Goal: Find specific page/section: Find specific page/section

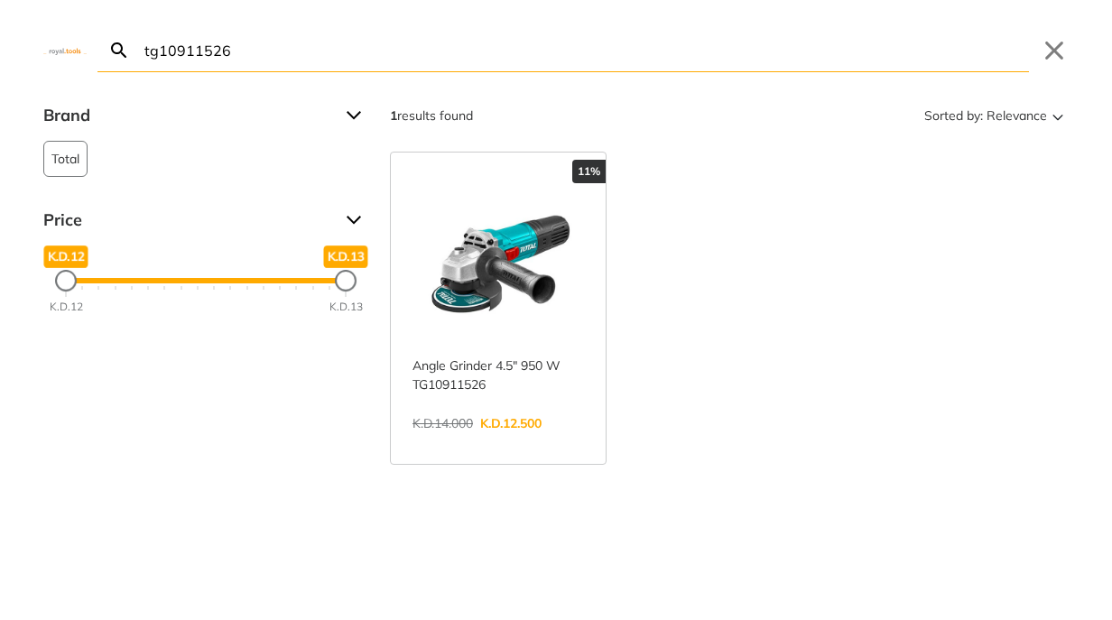
click at [282, 64] on input "tg10911526" at bounding box center [585, 50] width 888 height 42
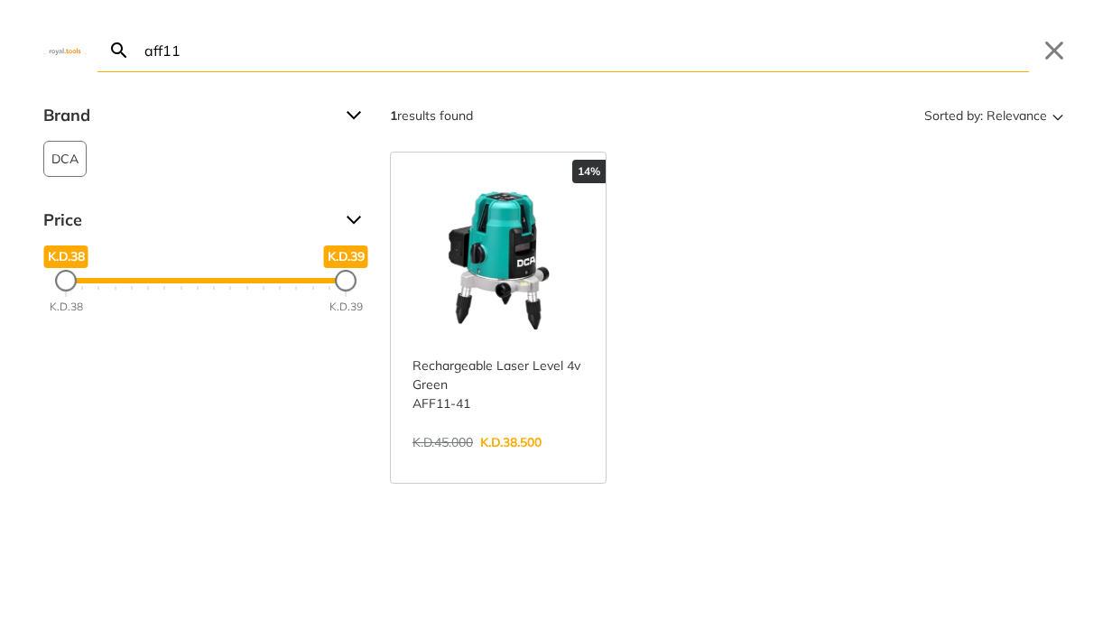
click at [283, 49] on input "aff11" at bounding box center [585, 50] width 888 height 42
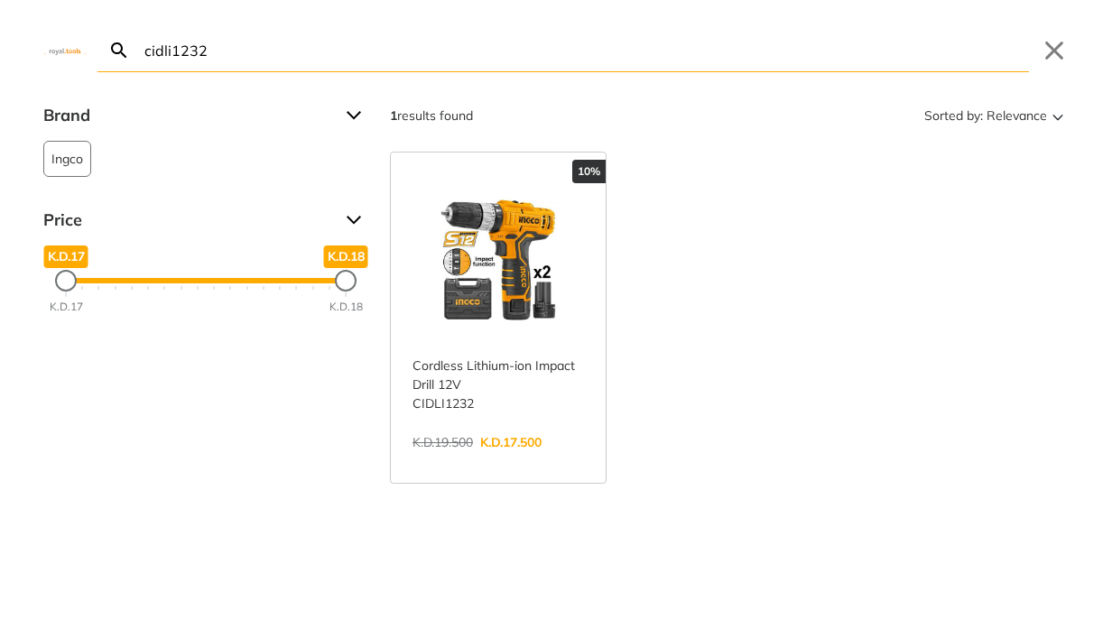
click at [405, 62] on input "cidli1232" at bounding box center [585, 50] width 888 height 42
paste input "ADQE550/6Z"
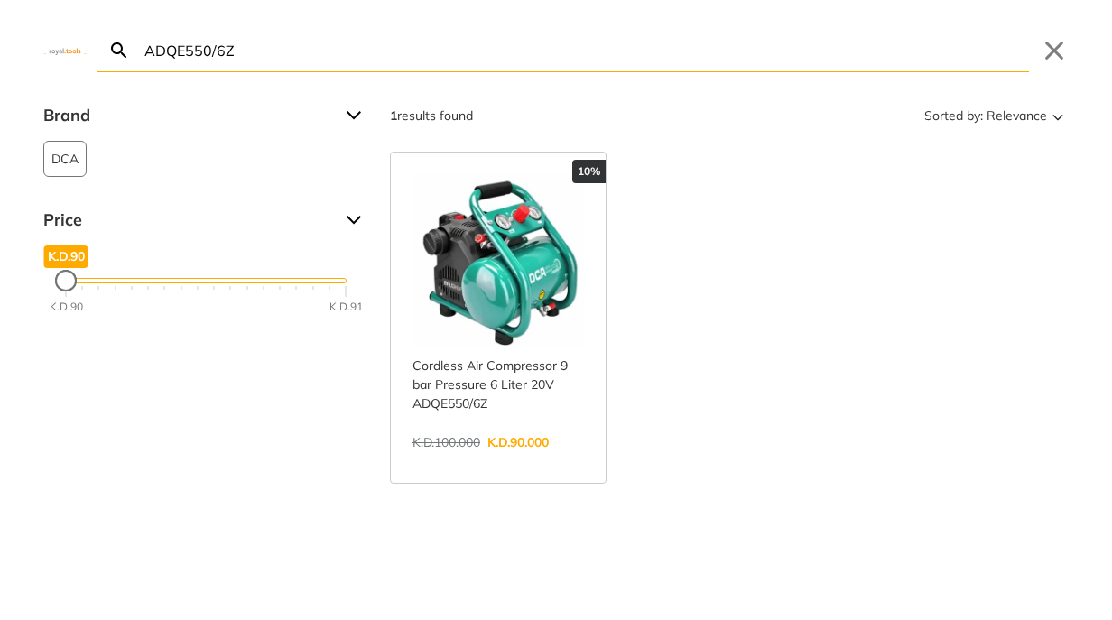
click at [461, 51] on input "ADQE550/6Z" at bounding box center [585, 50] width 888 height 42
paste input "DWE349-B5"
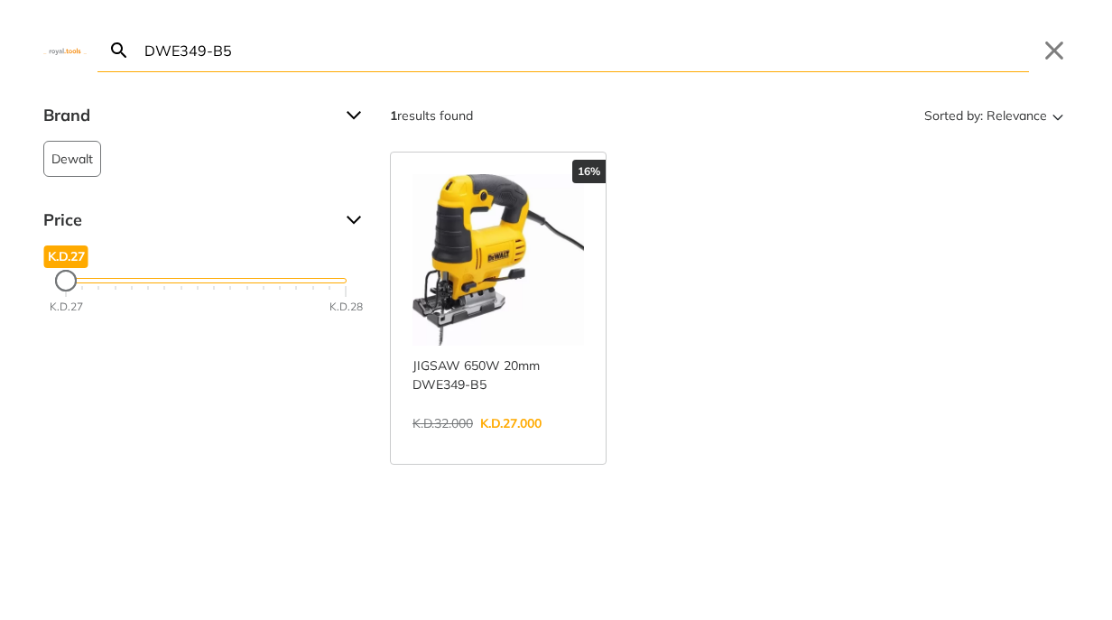
click at [550, 45] on input "DWE349-B5" at bounding box center [585, 50] width 888 height 42
paste input "AB6008"
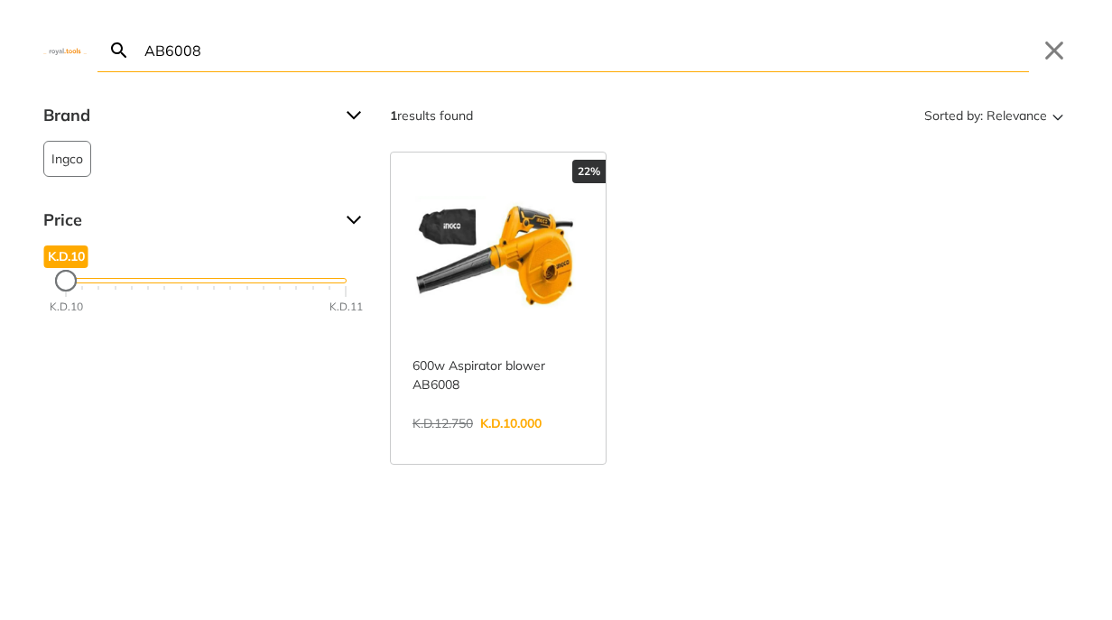
click at [413, 55] on input "AB6008" at bounding box center [585, 50] width 888 height 42
paste input "CSDLI0442"
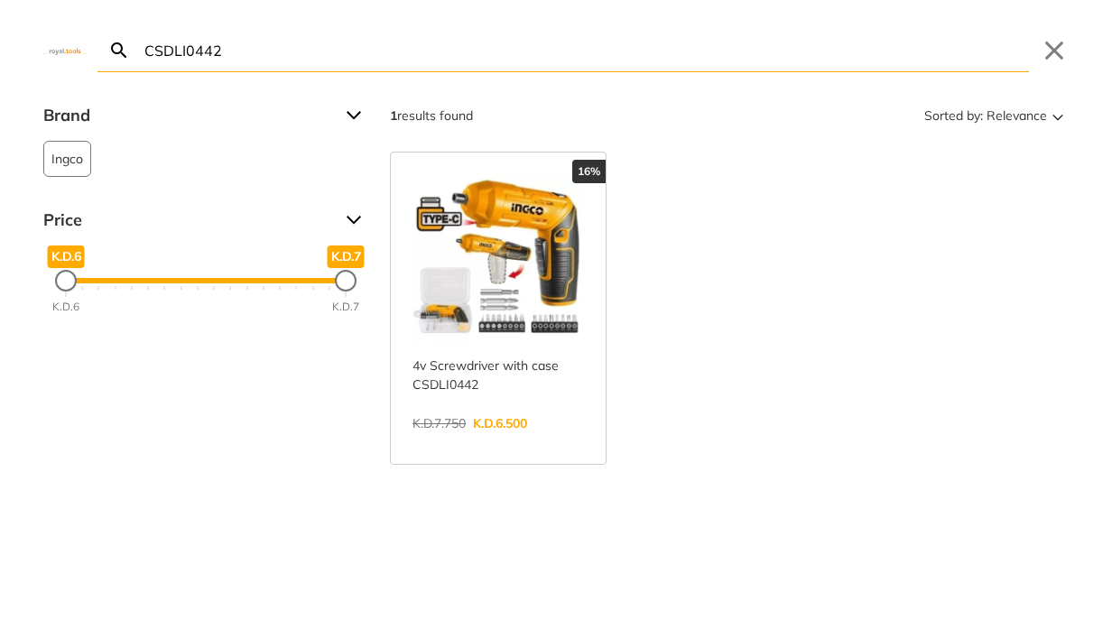
click at [450, 62] on input "CSDLI0442" at bounding box center [585, 50] width 888 height 42
paste input "DWE315KT-GB"
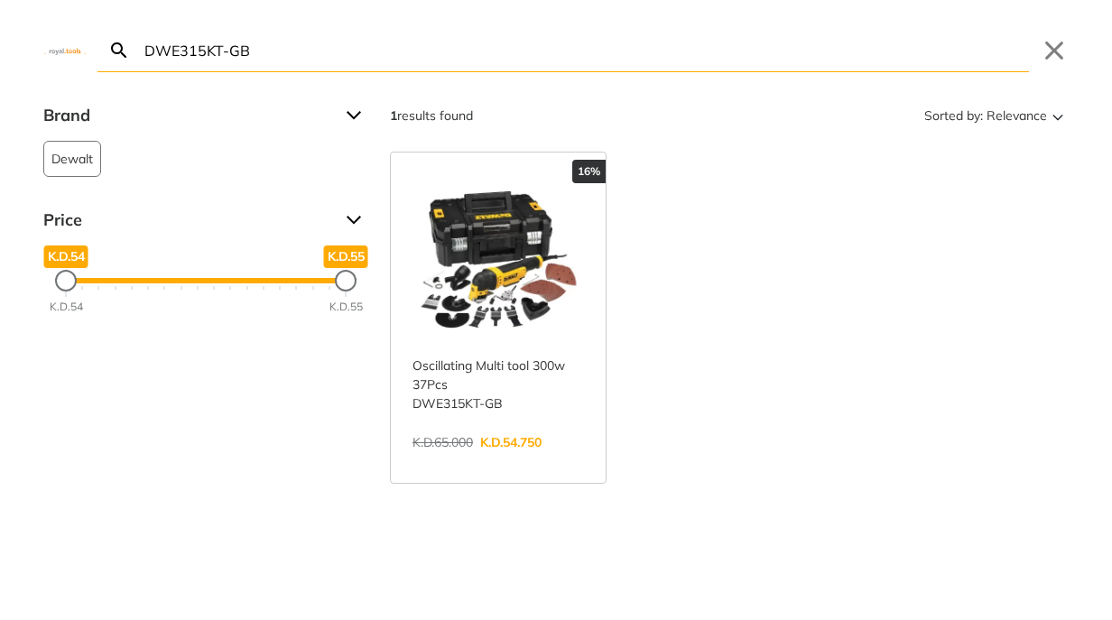
click at [514, 47] on input "DWE315KT-GB" at bounding box center [585, 50] width 888 height 42
paste input "TB20036"
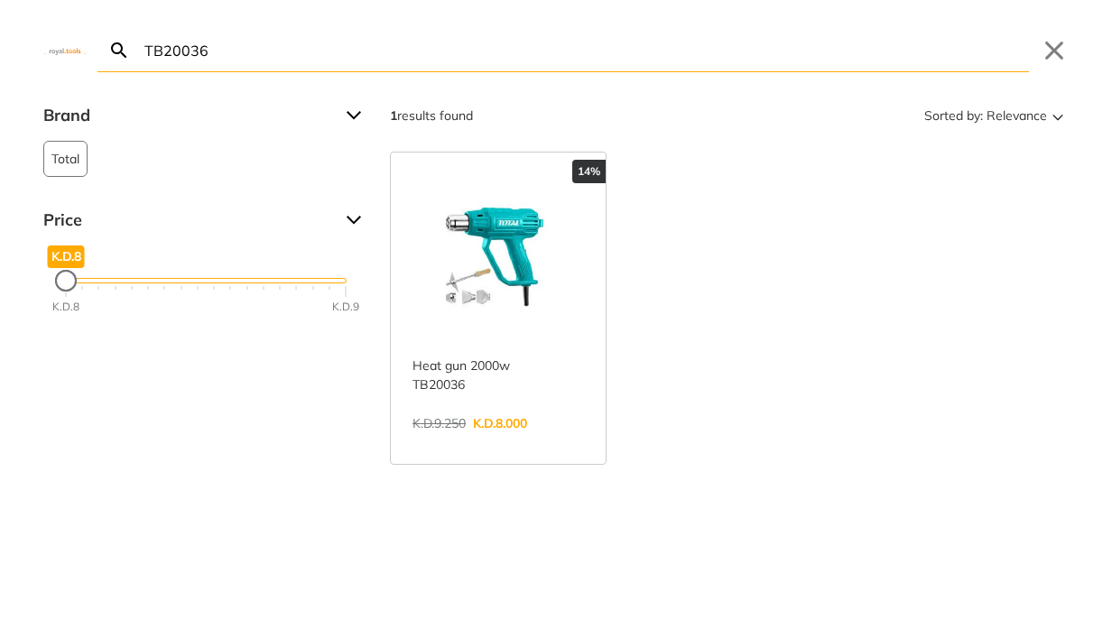
click at [317, 46] on input "TB20036" at bounding box center [585, 50] width 888 height 42
paste input "SFX8498"
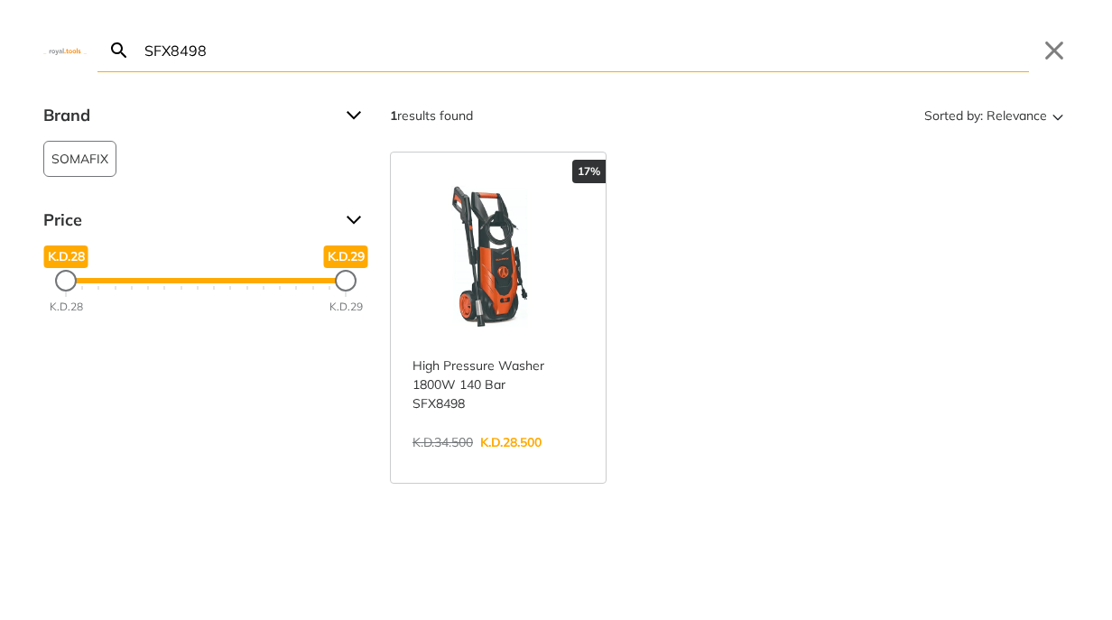
click at [465, 54] on input "SFX8498" at bounding box center [585, 50] width 888 height 42
paste input "AG7502"
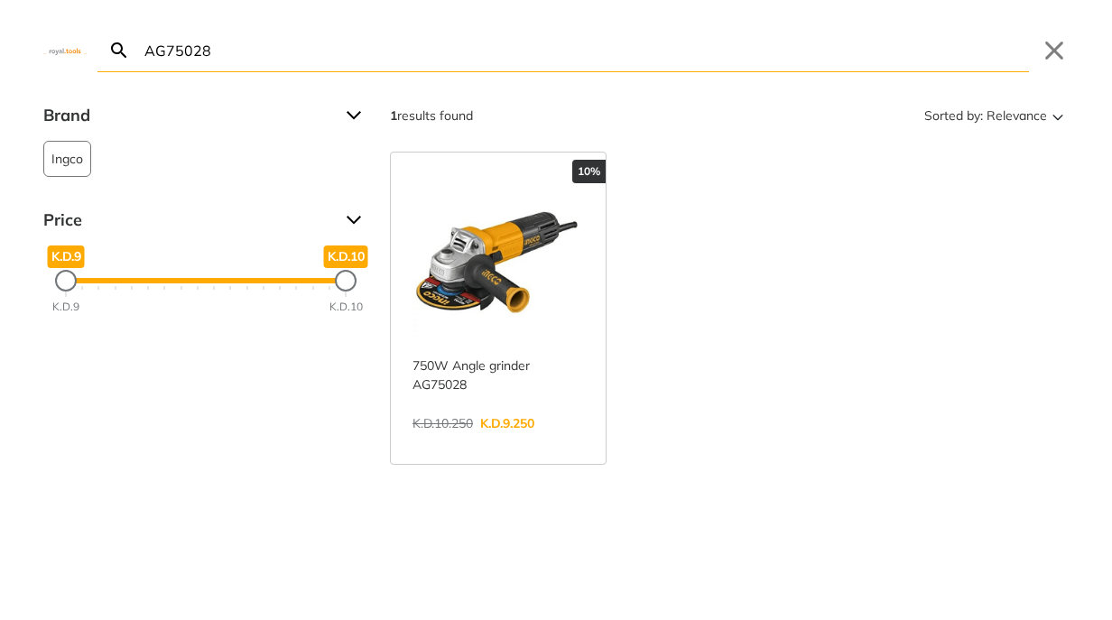
click at [219, 41] on input "AG75028" at bounding box center [585, 50] width 888 height 42
paste input "D25133K-B5"
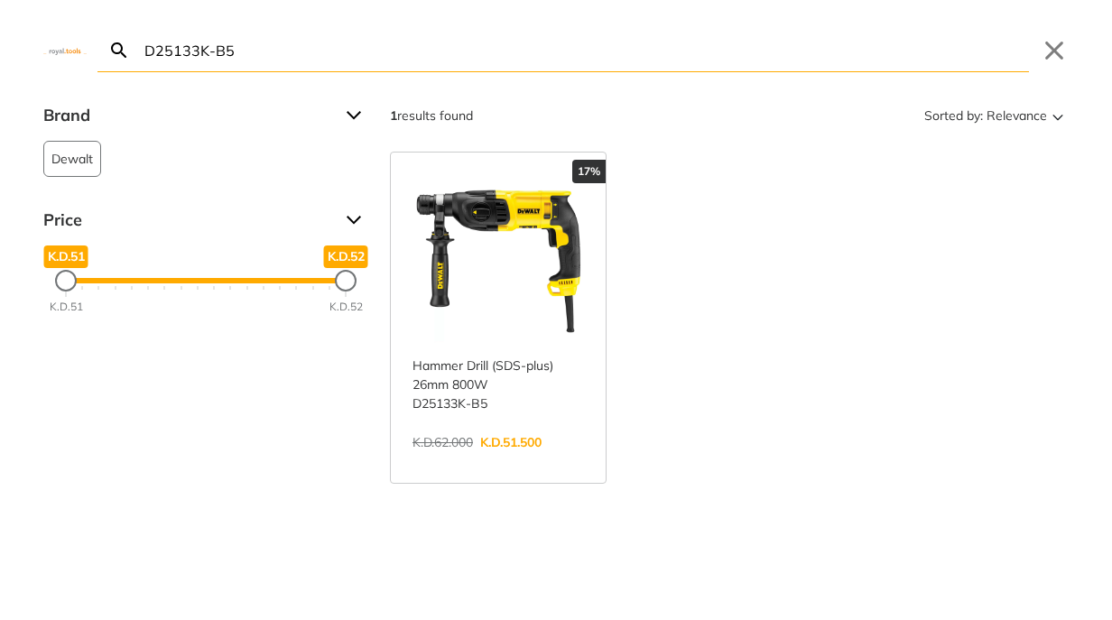
click at [326, 63] on input "D25133K-B5" at bounding box center [585, 50] width 888 height 42
paste input "TSLI1401"
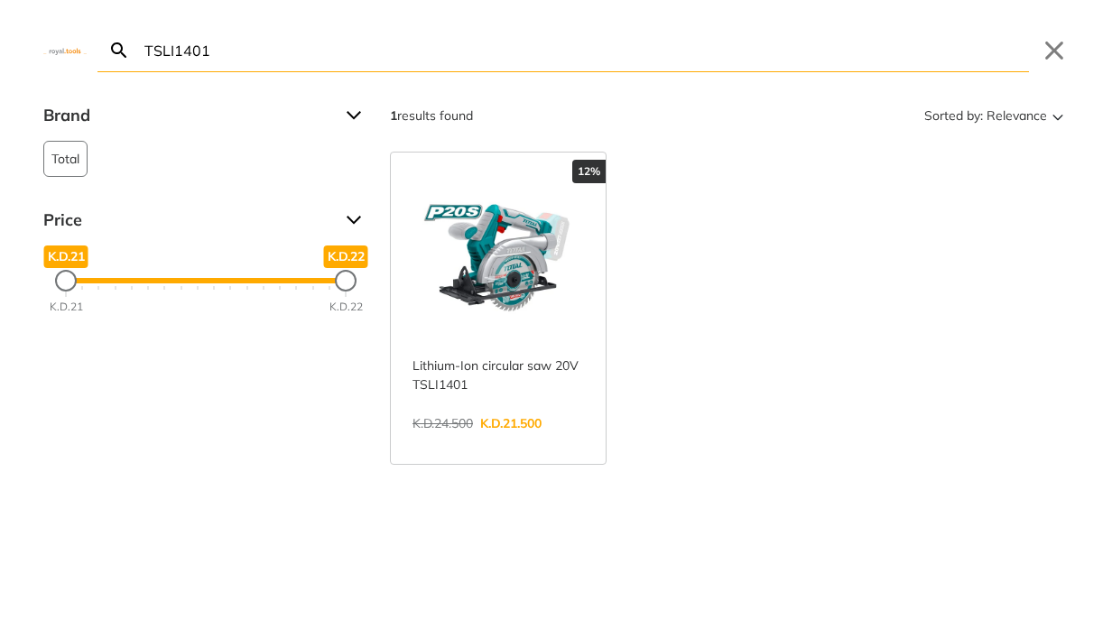
click at [481, 56] on input "TSLI1401" at bounding box center [585, 50] width 888 height 42
paste input "RS8008"
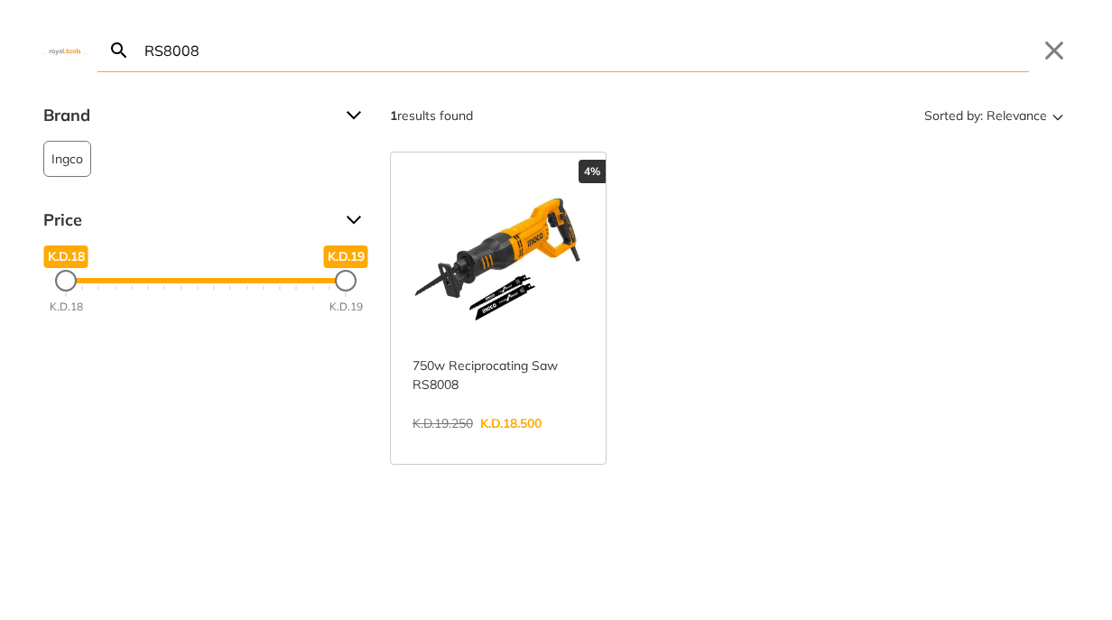
click at [635, 56] on input "RS8008" at bounding box center [585, 50] width 888 height 42
paste input "ADJZ10-10 Li"
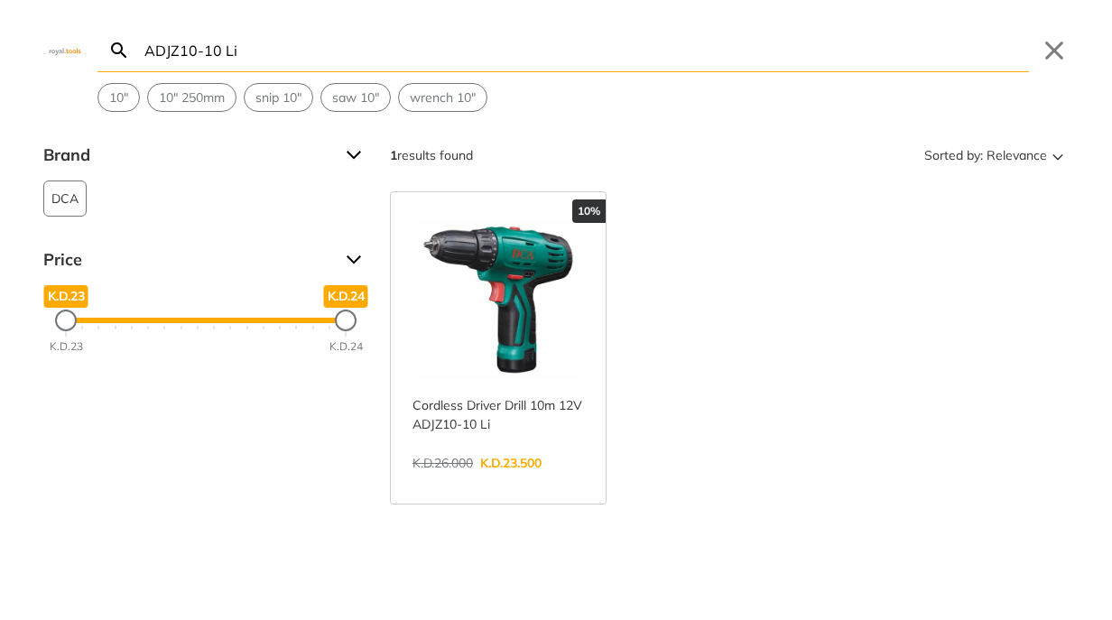
click at [381, 53] on input "ADJZ10-10 Li" at bounding box center [585, 50] width 888 height 42
paste input "TMS2001"
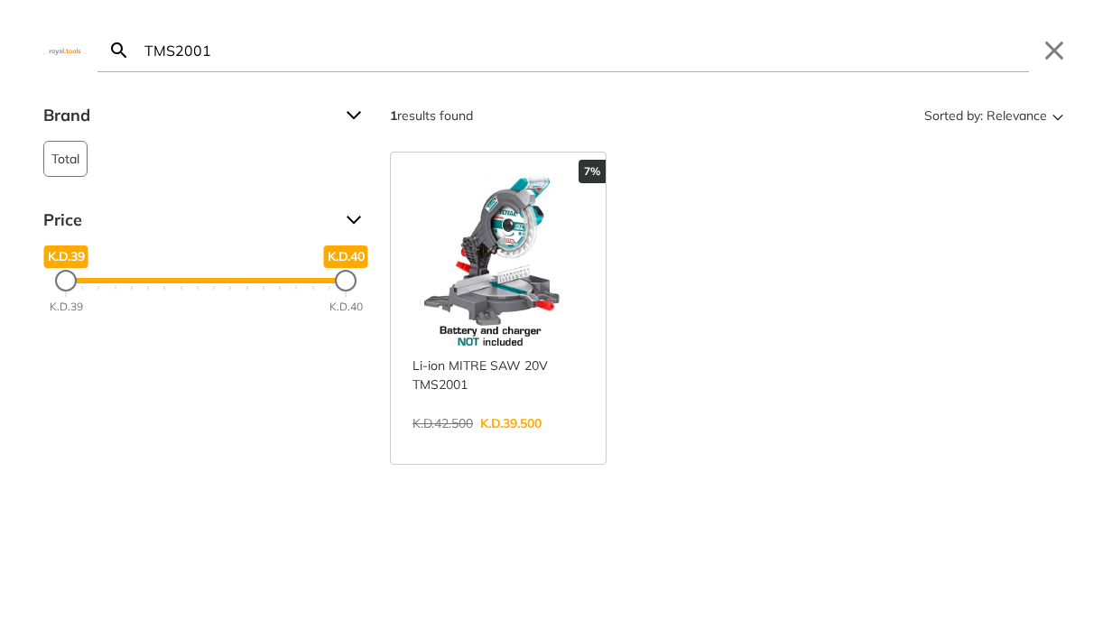
click at [352, 33] on input "TMS2001" at bounding box center [585, 50] width 888 height 42
paste input "S206806"
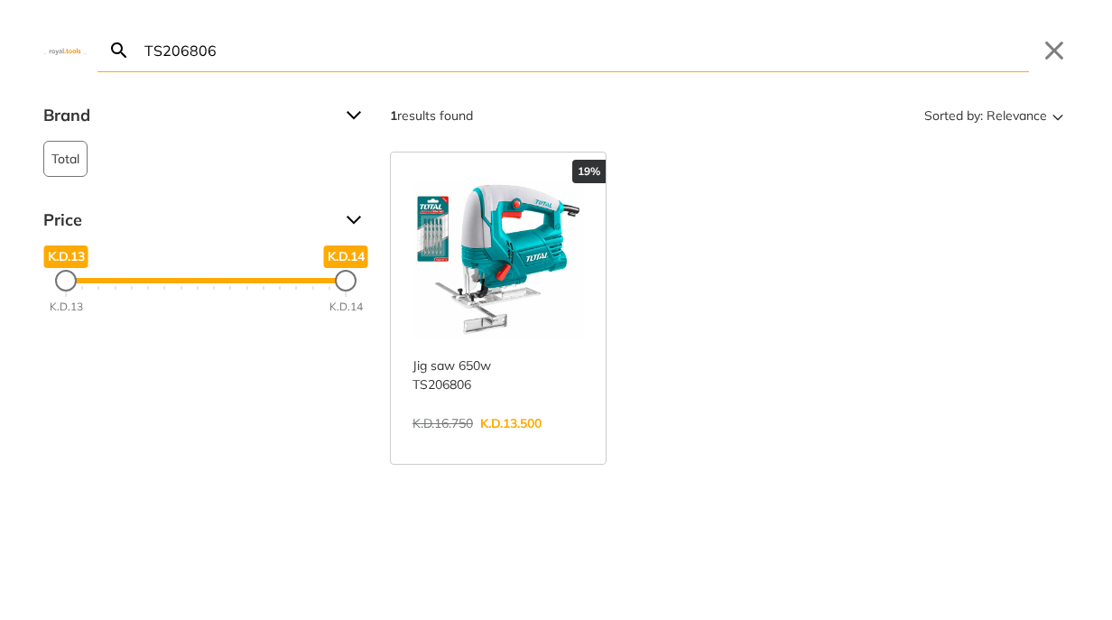
click at [374, 65] on input "TS206806" at bounding box center [585, 50] width 888 height 42
paste input "FBLI20011"
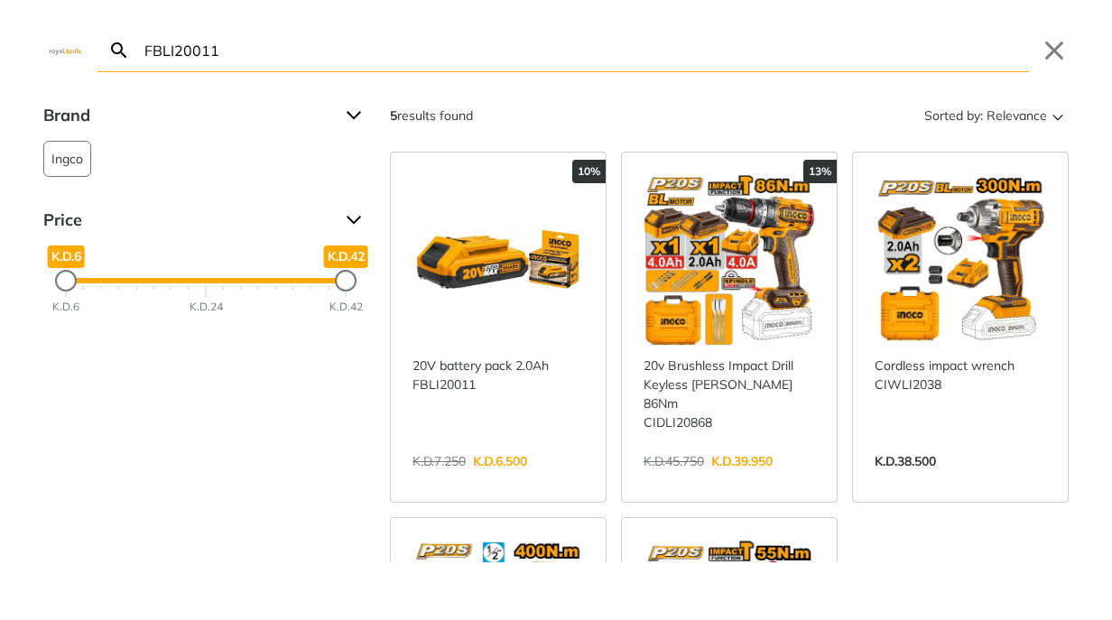
click at [483, 67] on input "FBLI20011" at bounding box center [585, 50] width 888 height 42
paste input "sfp180150"
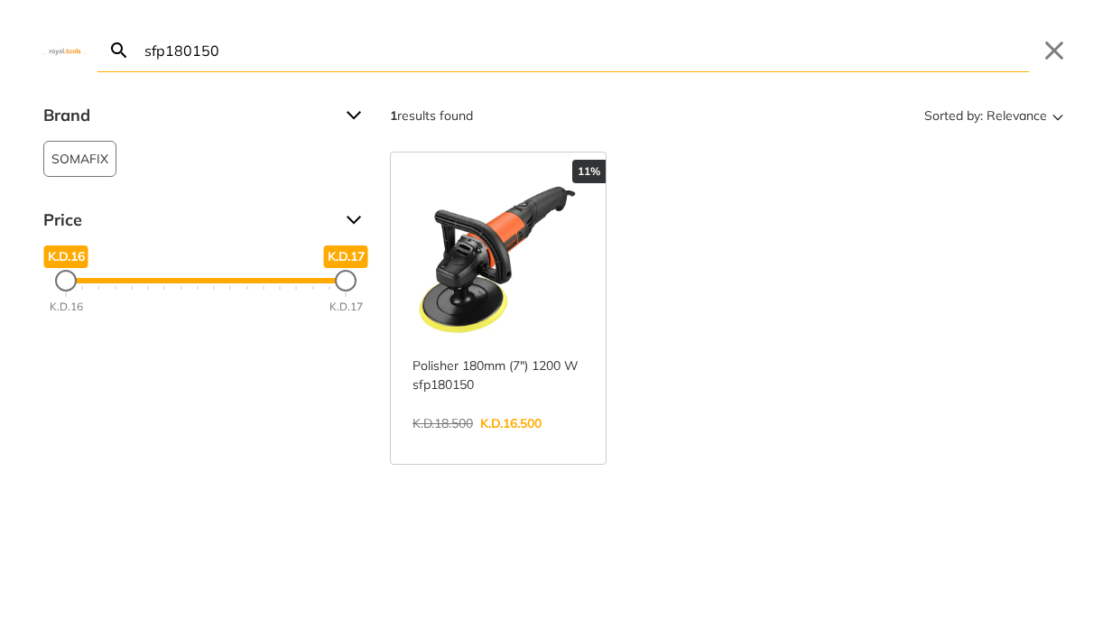
click at [425, 43] on input "sfp180150" at bounding box center [585, 50] width 888 height 42
paste input "TWLC1301"
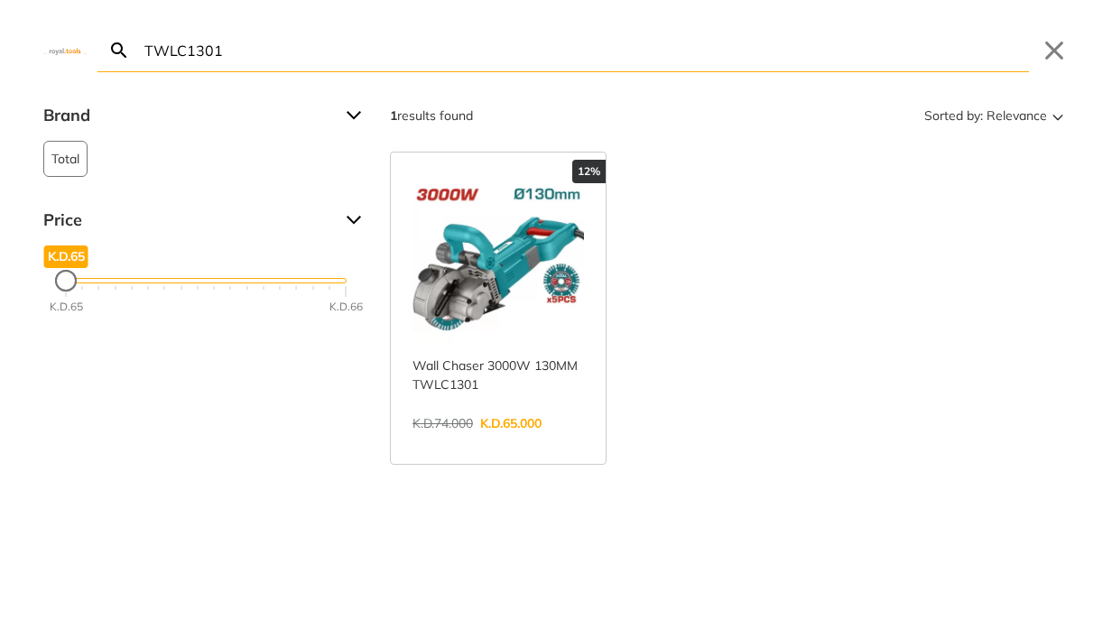
click at [718, 56] on input "TWLC1301" at bounding box center [585, 50] width 888 height 42
paste input "HD003"
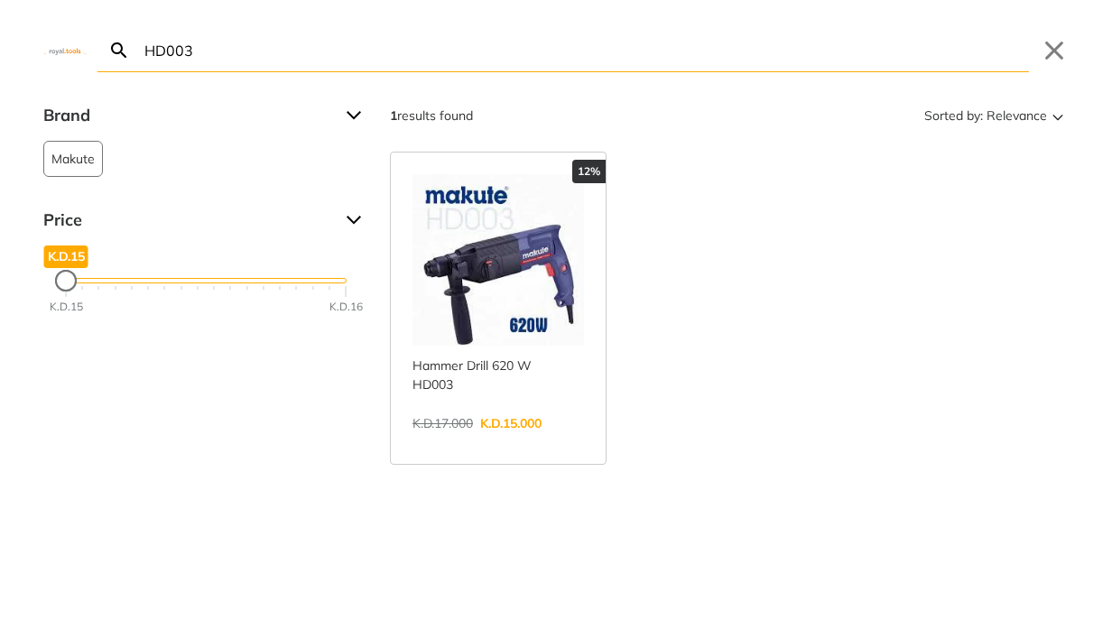
click at [455, 66] on input "HD003" at bounding box center [585, 50] width 888 height 42
paste input "SFAK12A"
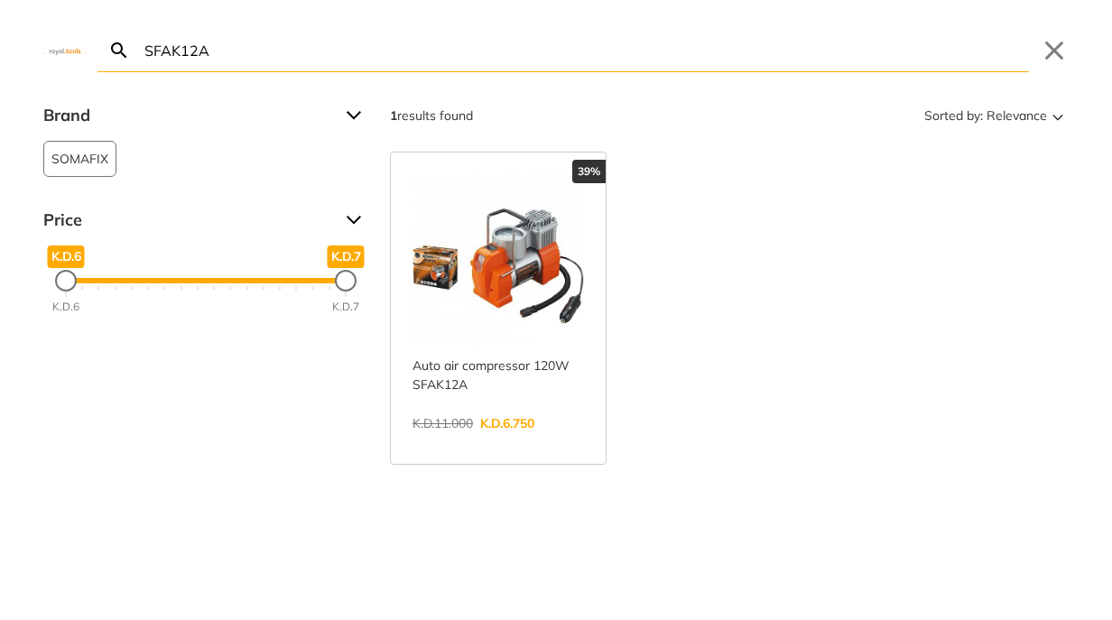
click at [539, 53] on input "SFAK12A" at bounding box center [585, 50] width 888 height 42
paste input "FBLI2002"
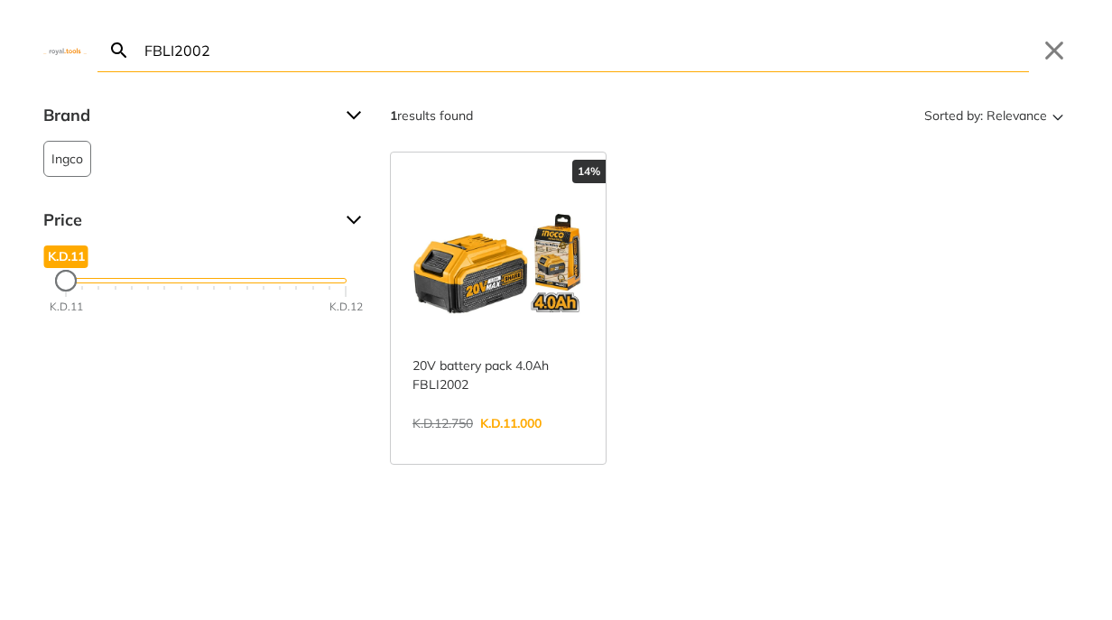
drag, startPoint x: 1100, startPoint y: 250, endPoint x: 629, endPoint y: 44, distance: 514.0
click at [629, 44] on input "FBLI2002" at bounding box center [585, 50] width 888 height 42
paste input "AAC1601"
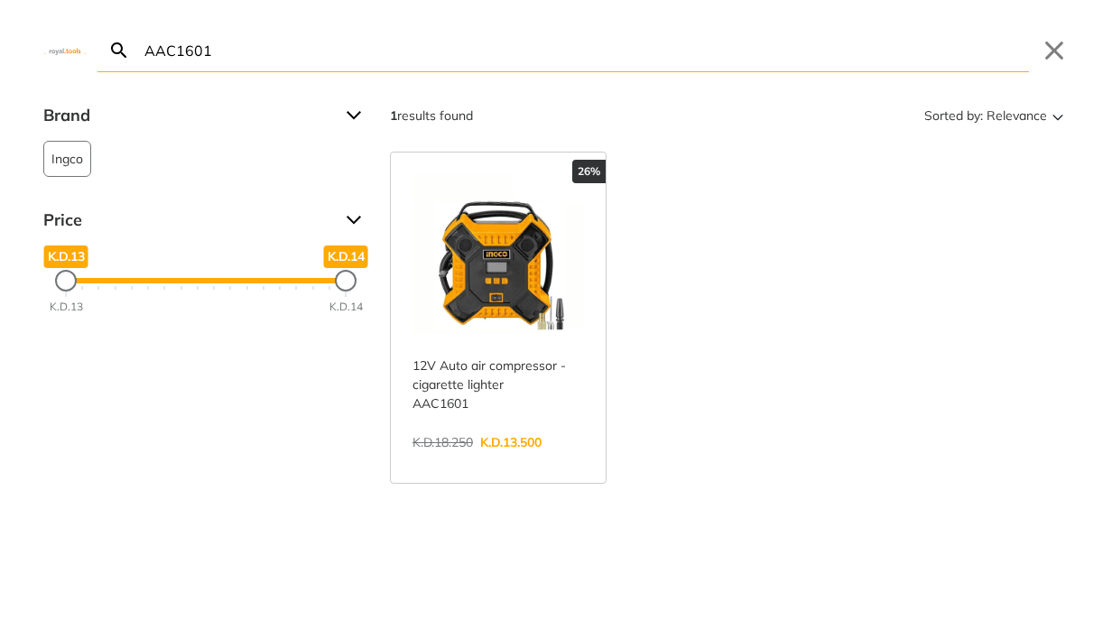
click at [336, 48] on input "AAC1601" at bounding box center [585, 50] width 888 height 42
paste input "CT18118V BMC"
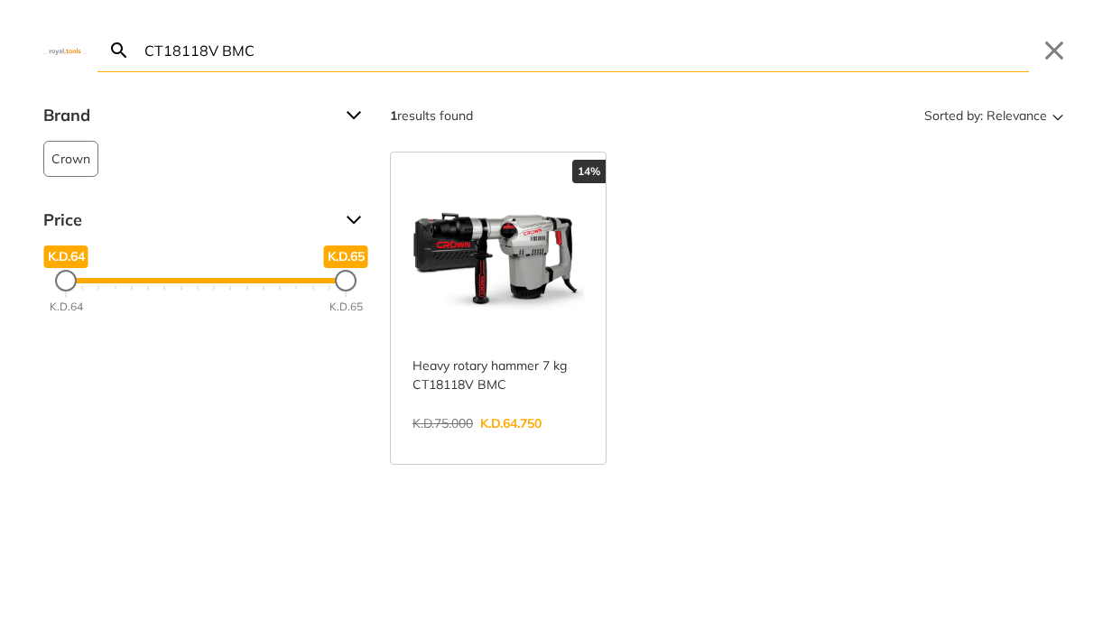
click at [627, 46] on input "CT18118V BMC" at bounding box center [585, 50] width 888 height 42
paste input "AZC04-28"
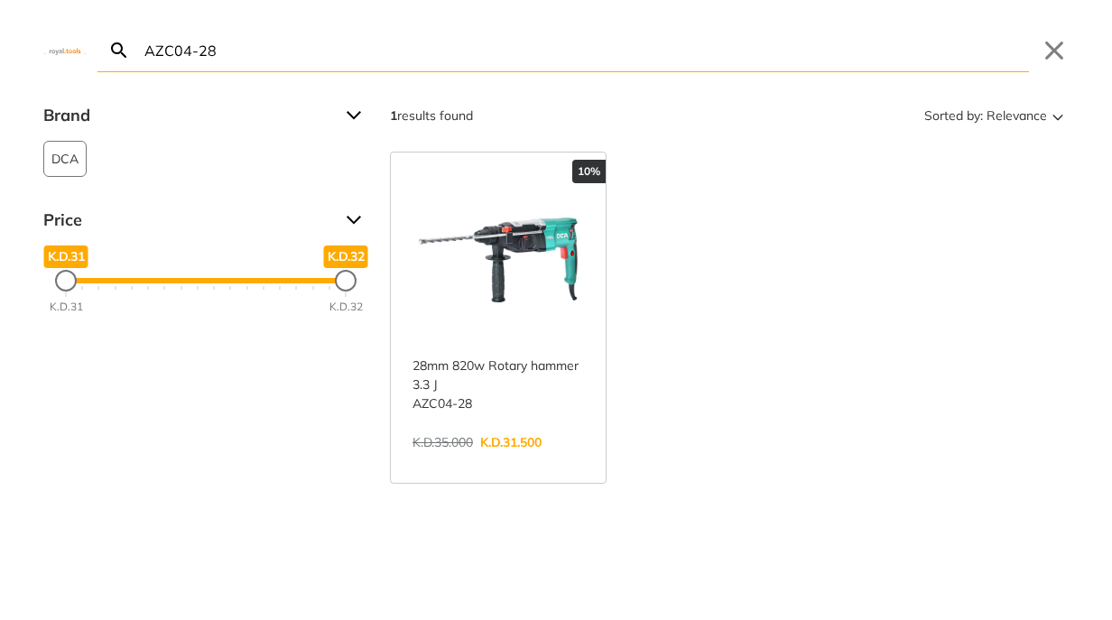
click at [359, 52] on input "AZC04-28" at bounding box center [585, 50] width 888 height 42
paste input "TT3506"
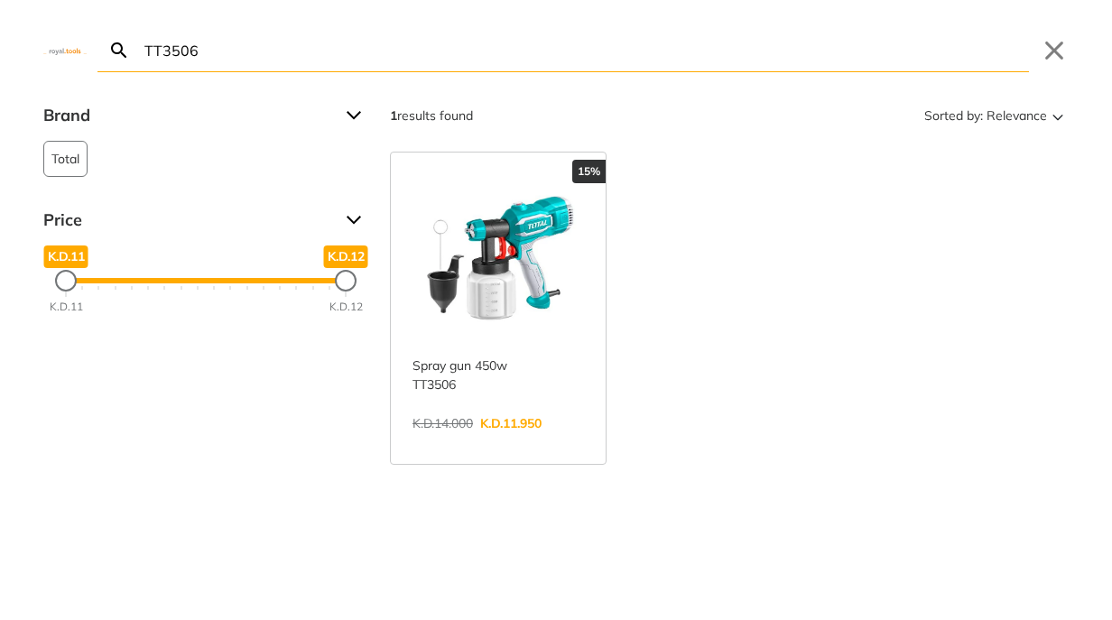
click at [392, 53] on input "TT3506" at bounding box center [585, 50] width 888 height 42
paste input "HLAD06041"
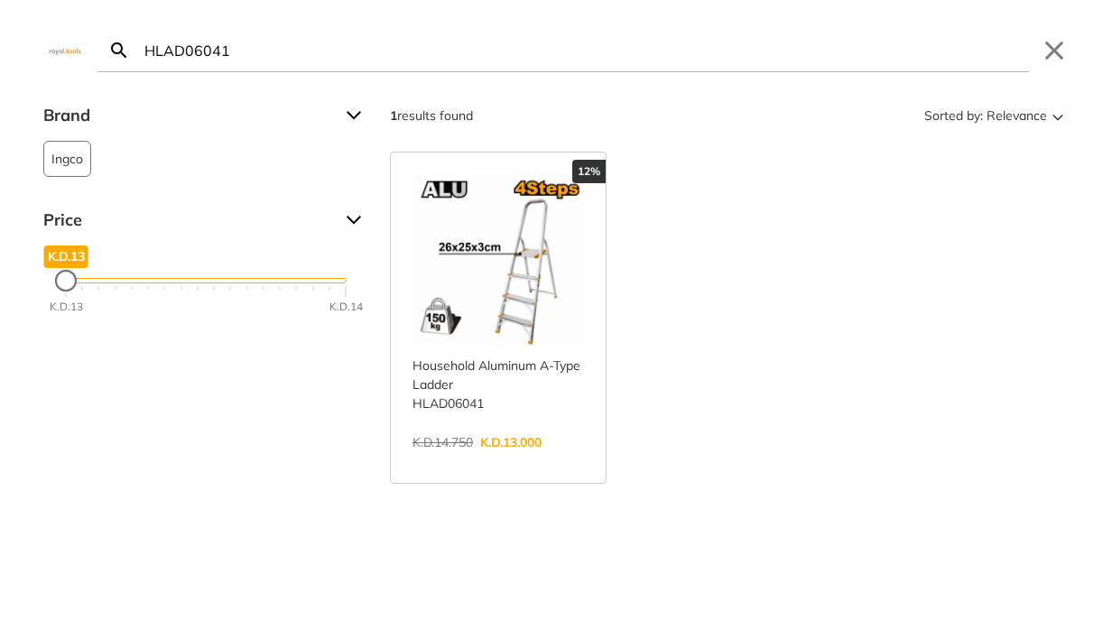
click at [344, 64] on input "HLAD06041" at bounding box center [585, 50] width 888 height 42
paste input "TP552441"
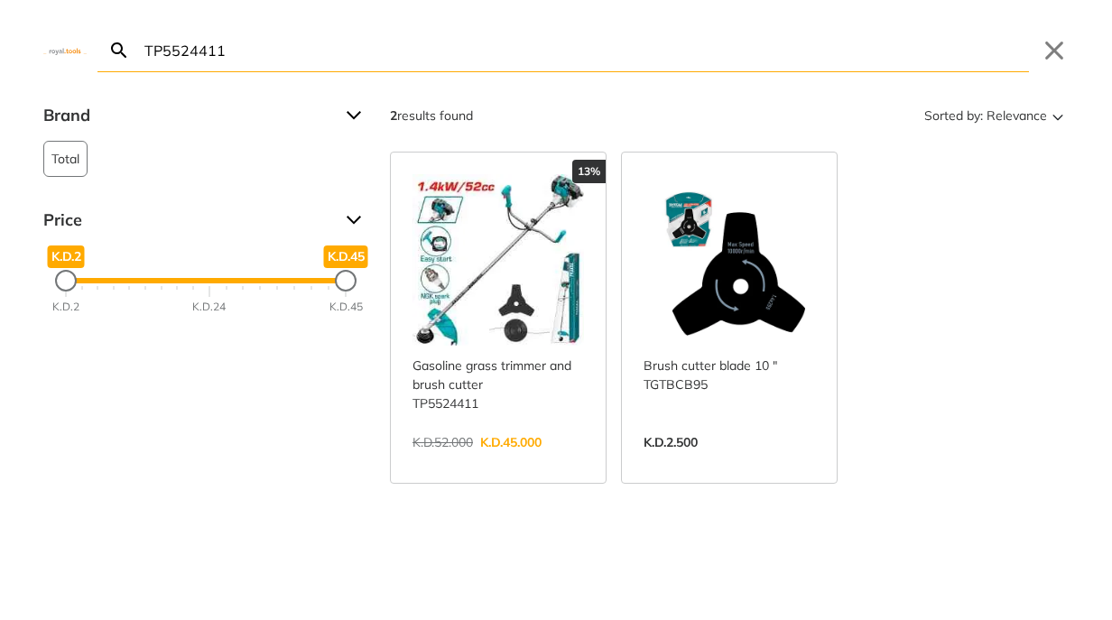
click at [607, 62] on input "TP5524411" at bounding box center [585, 50] width 888 height 42
paste input "ASG404"
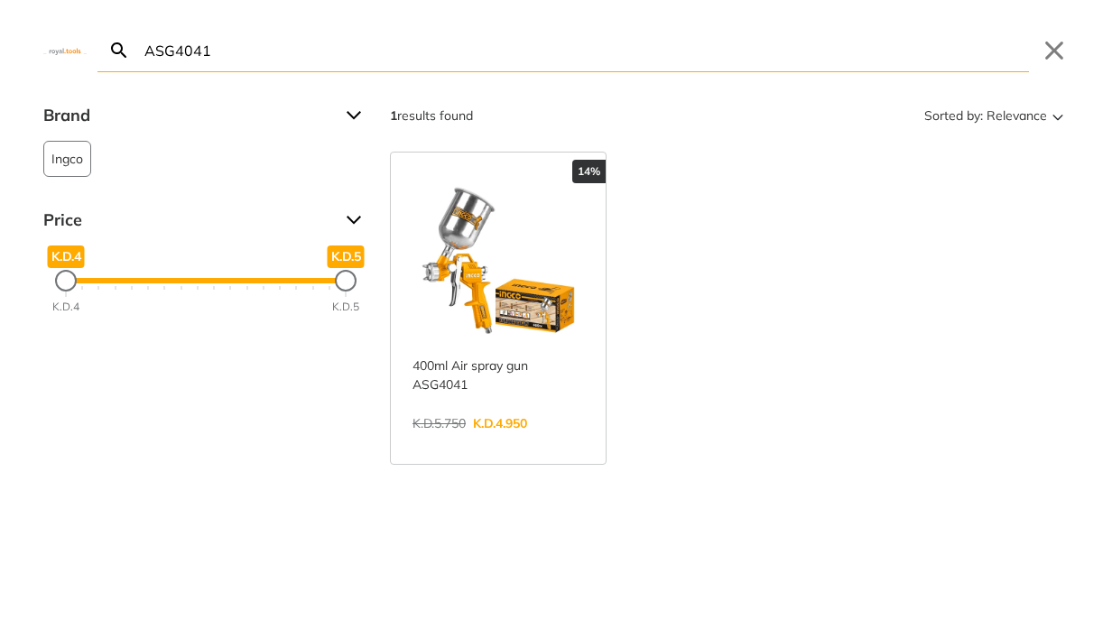
click at [670, 50] on input "ASG4041" at bounding box center [585, 50] width 888 height 42
paste input "RTKid-20v"
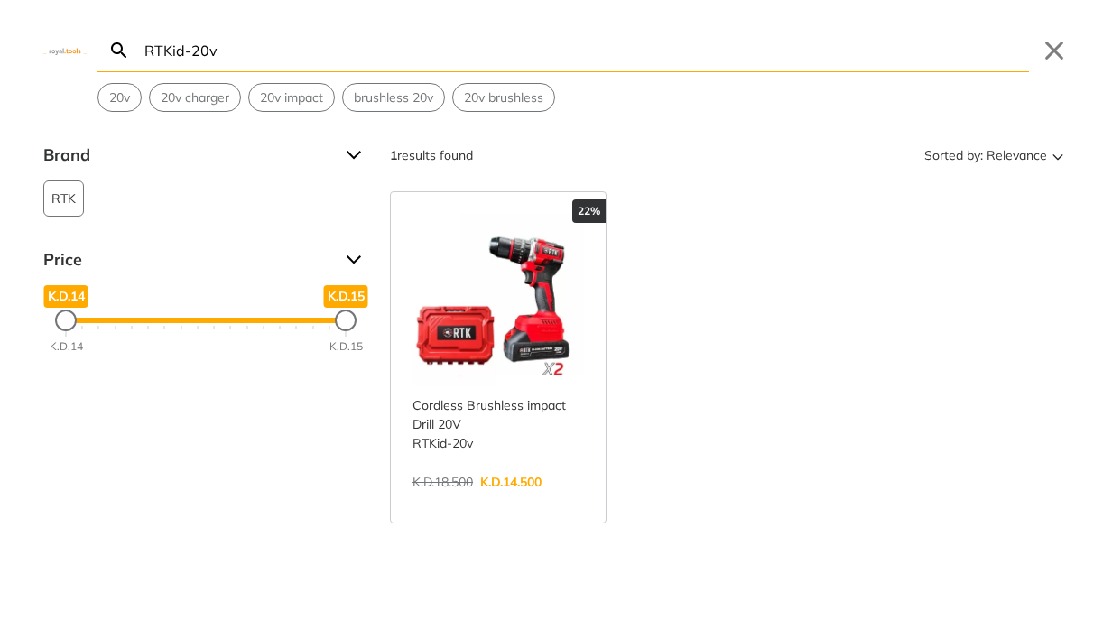
click at [490, 57] on input "RTKid-20v" at bounding box center [585, 50] width 888 height 42
paste input "TACSD12501"
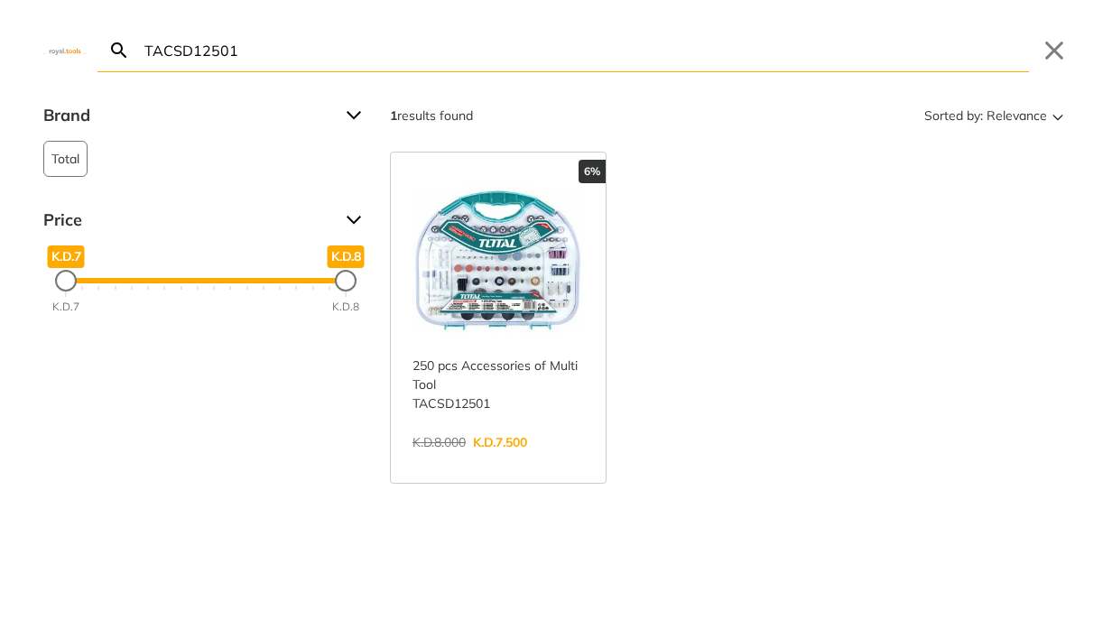
click at [478, 50] on input "TACSD12501" at bounding box center [585, 50] width 888 height 42
paste input "HTLI2046"
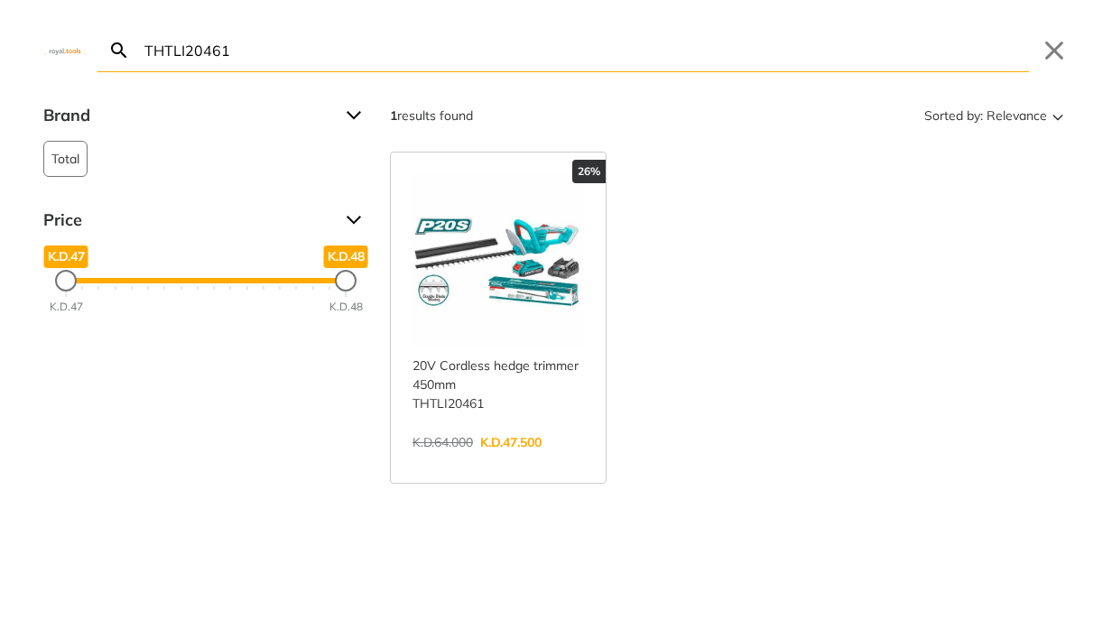
drag, startPoint x: 1085, startPoint y: 85, endPoint x: 532, endPoint y: 55, distance: 553.9
click at [532, 55] on input "THTLI20461" at bounding box center [585, 50] width 888 height 42
paste input "SFK6T"
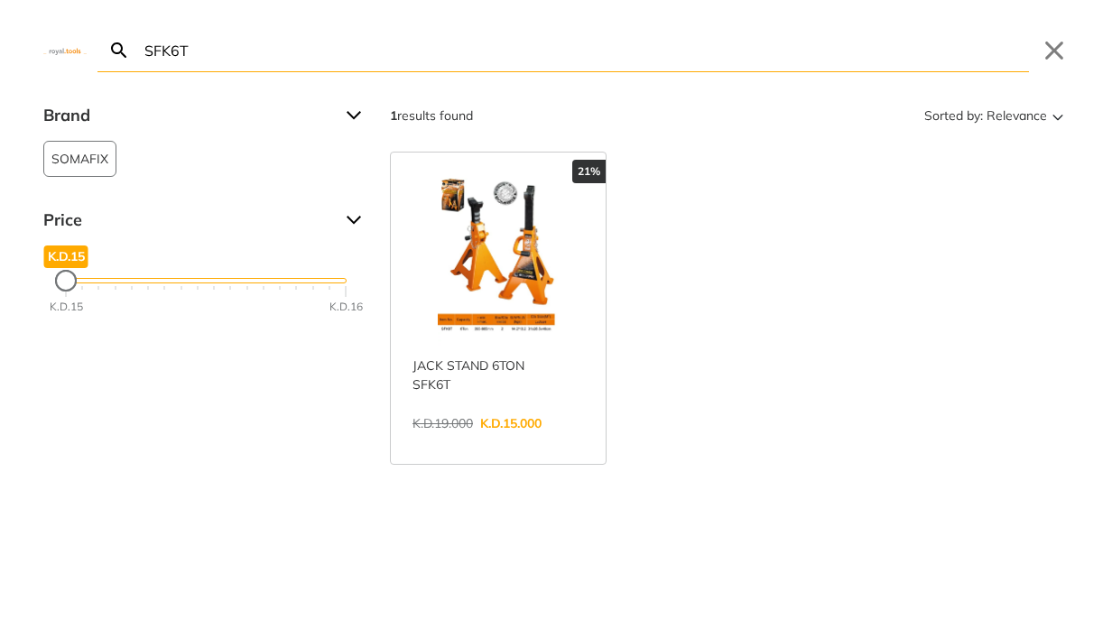
click at [534, 60] on input "SFK6T" at bounding box center [585, 50] width 888 height 42
paste input "HG200038"
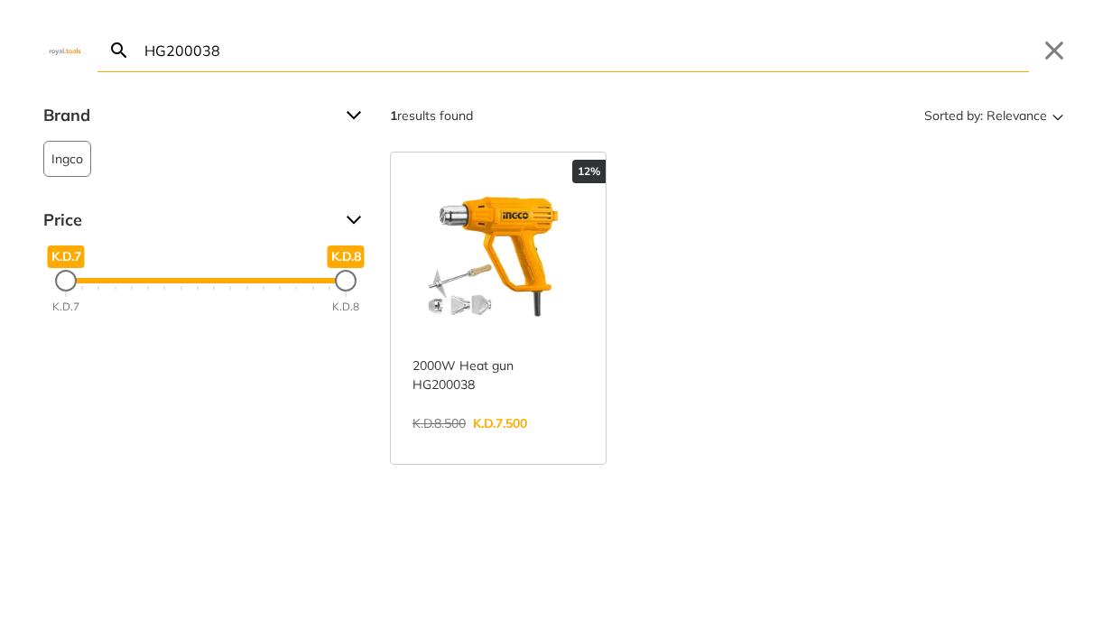
click at [679, 60] on input "HG200038" at bounding box center [585, 50] width 888 height 42
paste input "ajz06-13"
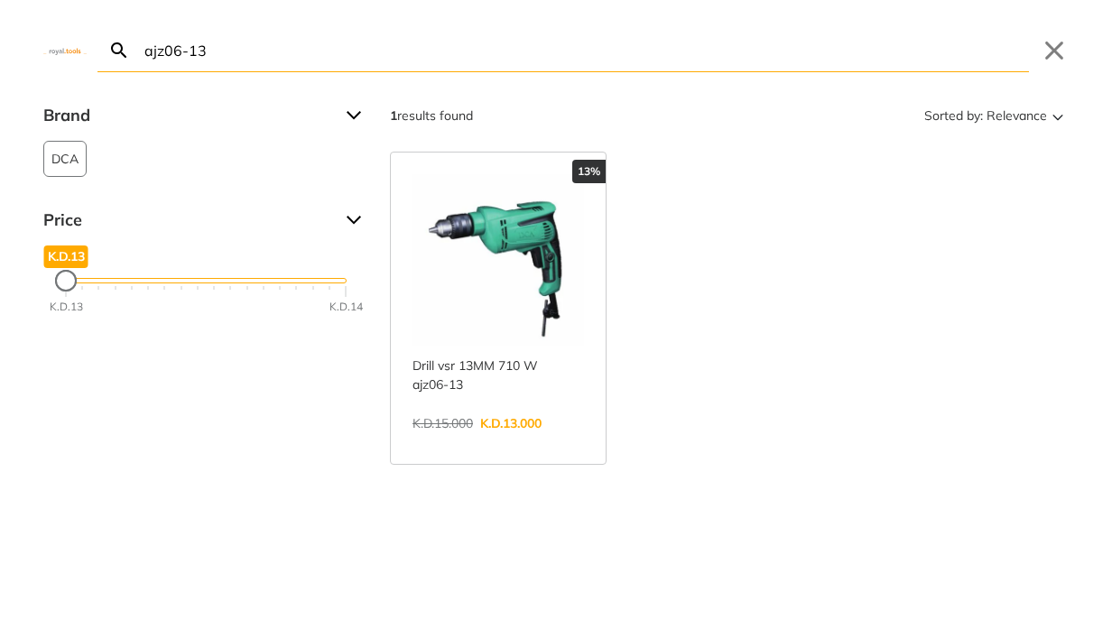
click at [405, 61] on input "ajz06-13" at bounding box center [585, 50] width 888 height 42
paste input "CT15233P"
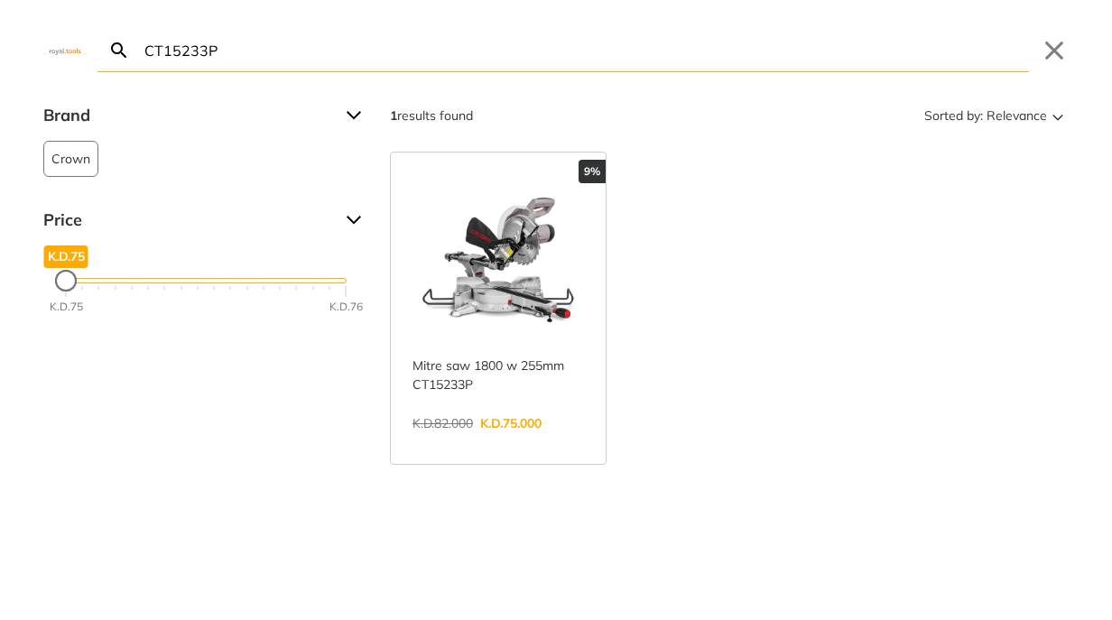
click at [211, 42] on input "CT15233P" at bounding box center [585, 50] width 888 height 42
paste input "SEALING MACHINE 250mm"
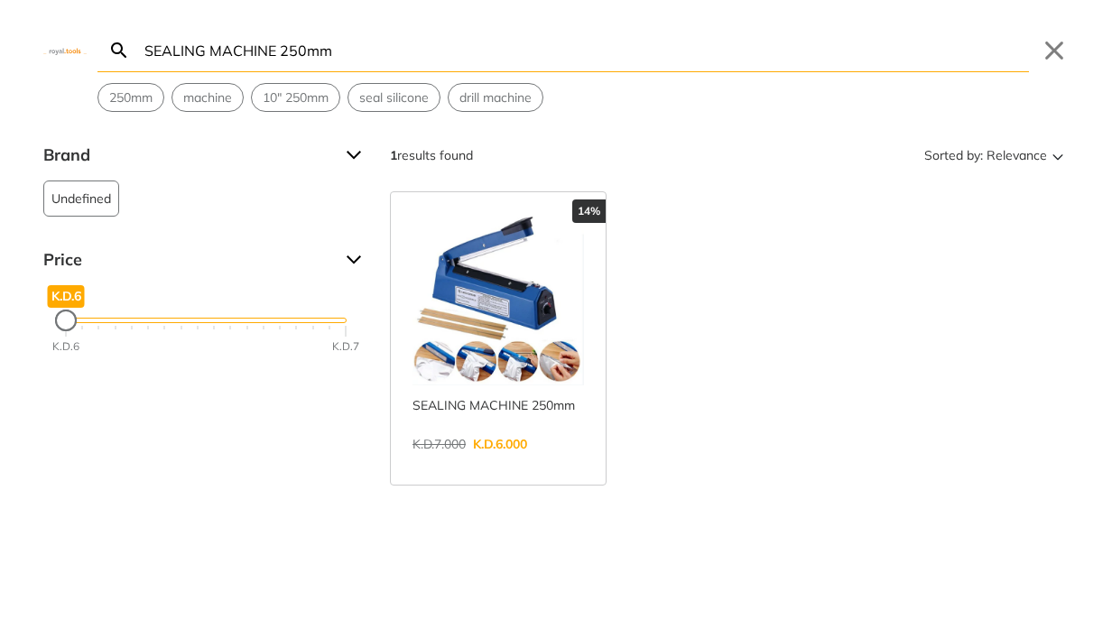
click at [383, 68] on input "SEALING MACHINE 250mm" at bounding box center [585, 50] width 888 height 42
paste input "TPSLI20141"
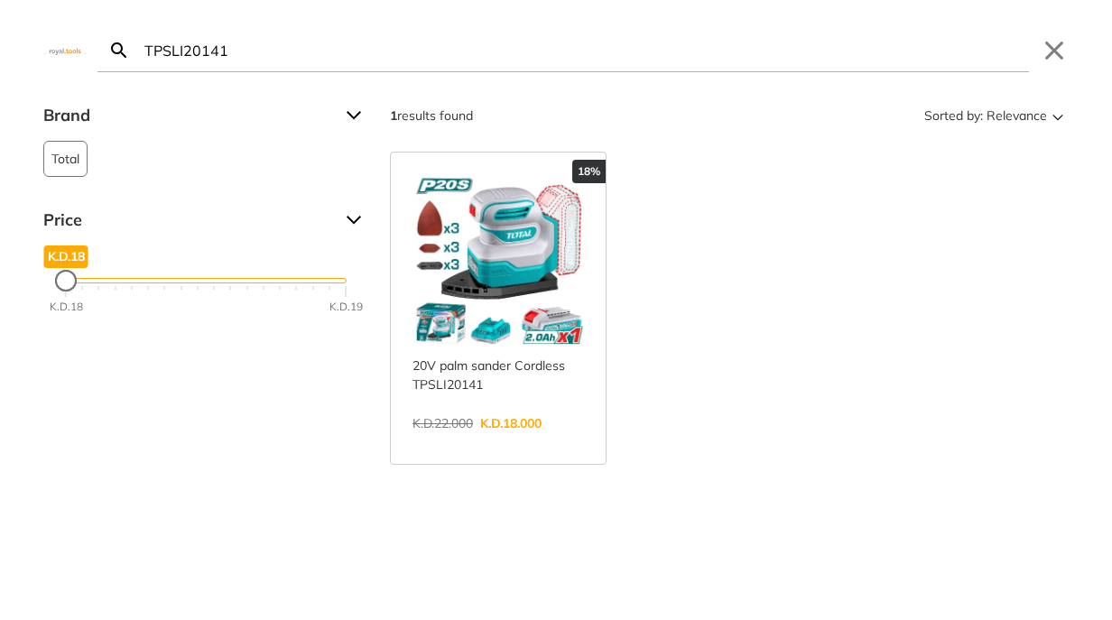
click at [461, 53] on input "TPSLI20141" at bounding box center [585, 50] width 888 height 42
paste input "R111126"
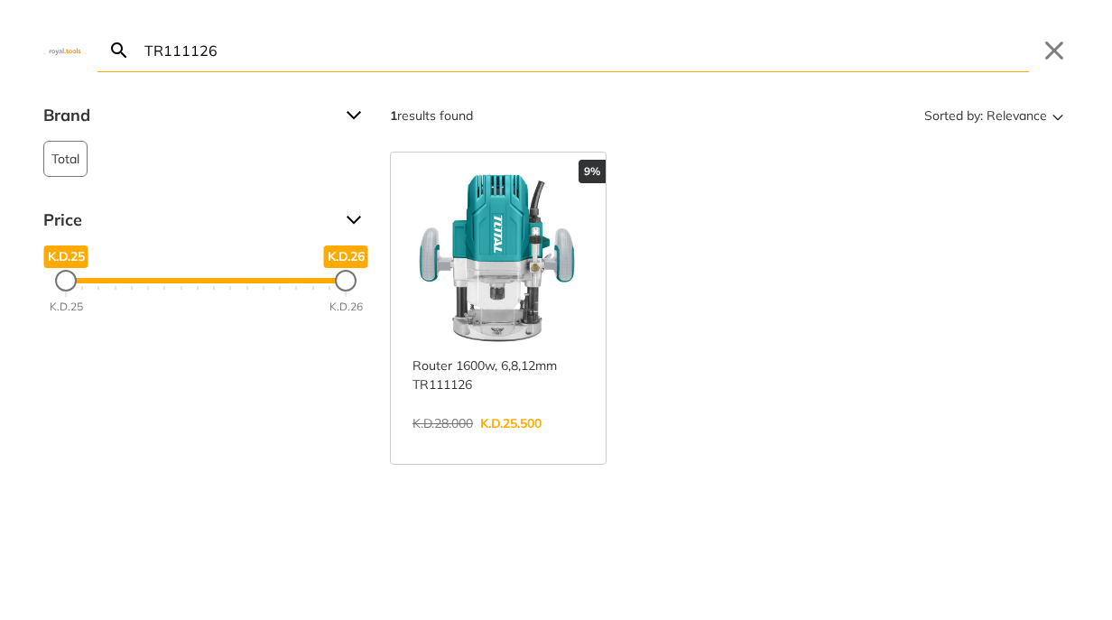
click at [514, 51] on input "TR111126" at bounding box center [585, 50] width 888 height 42
paste input "DWE305PK-B5"
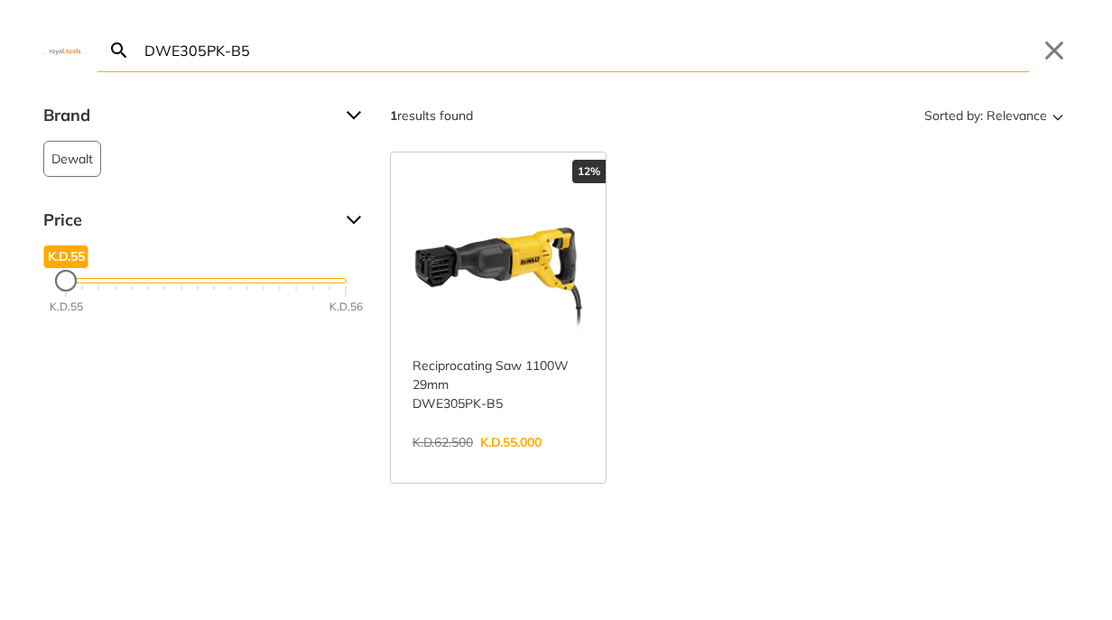
click at [509, 49] on input "DWE305PK-B5" at bounding box center [585, 50] width 888 height 42
paste input "CGGLI20011"
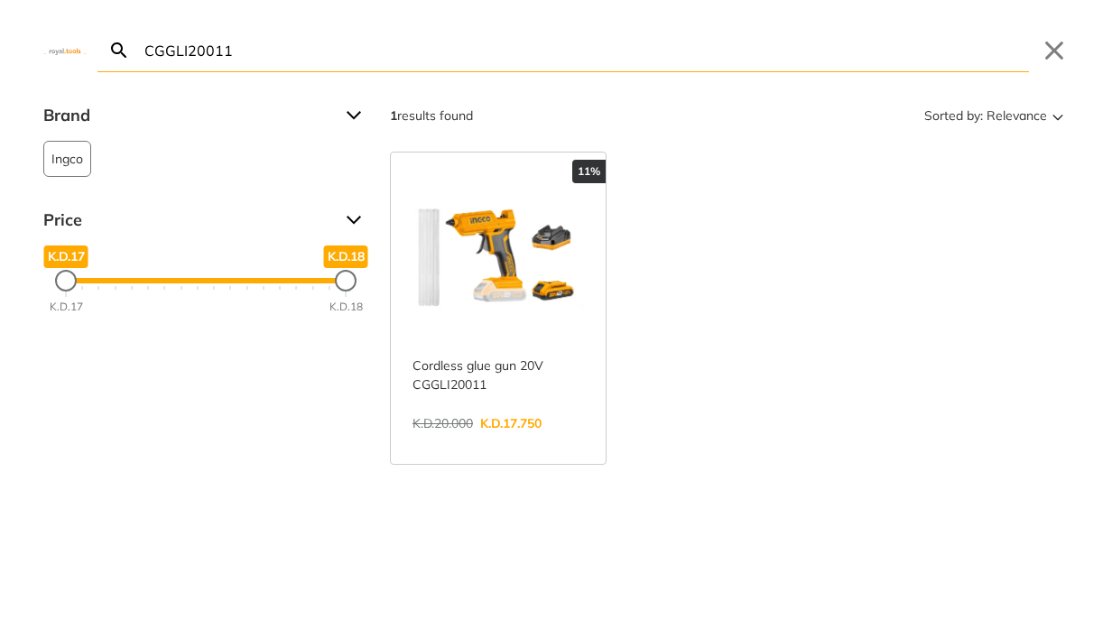
click at [674, 59] on input "CGGLI20011" at bounding box center [585, 50] width 888 height 42
paste input "GWS 700"
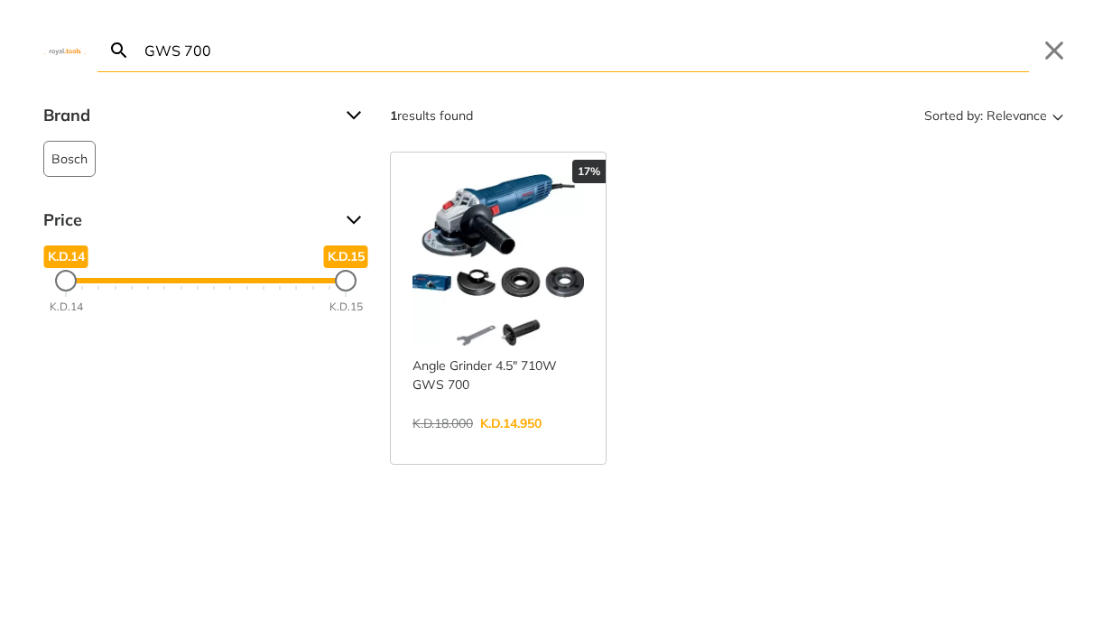
click at [425, 47] on input "GWS 700" at bounding box center [585, 50] width 888 height 42
paste input "TATK051"
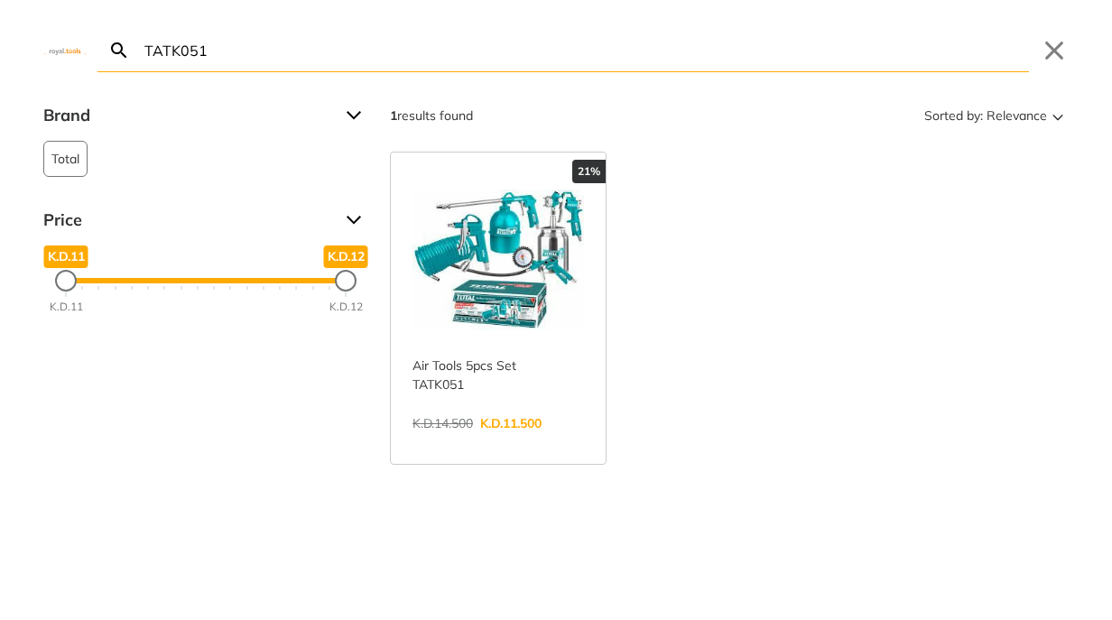
click at [426, 56] on input "TATK051" at bounding box center [585, 50] width 888 height 42
paste input "HP1640KX3"
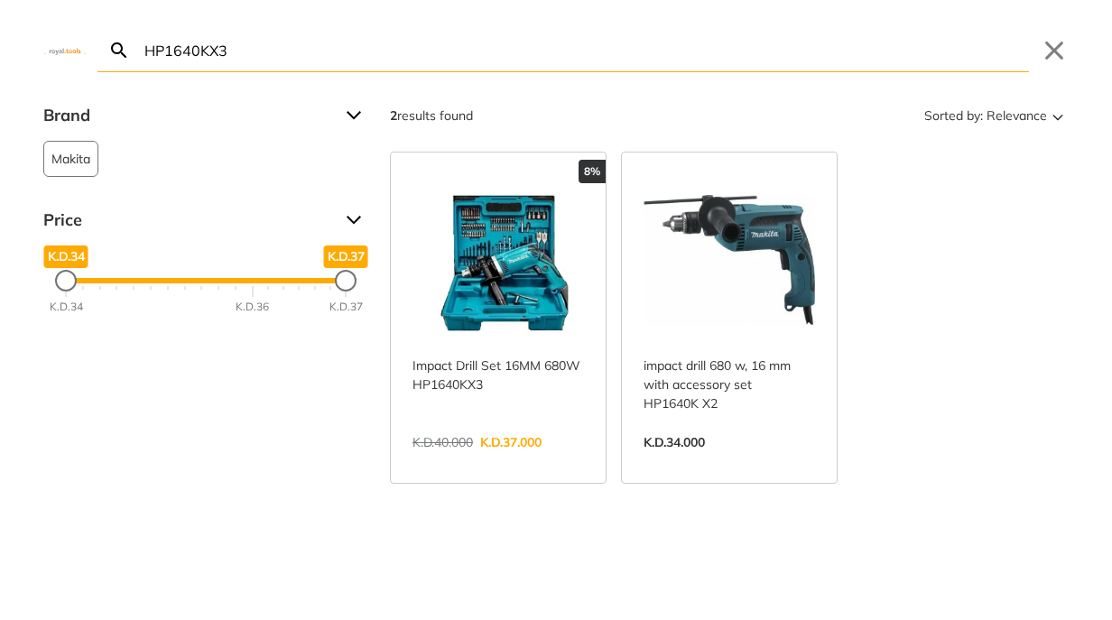
click at [584, 50] on input "HP1640KX3" at bounding box center [585, 50] width 888 height 42
paste input "2500"
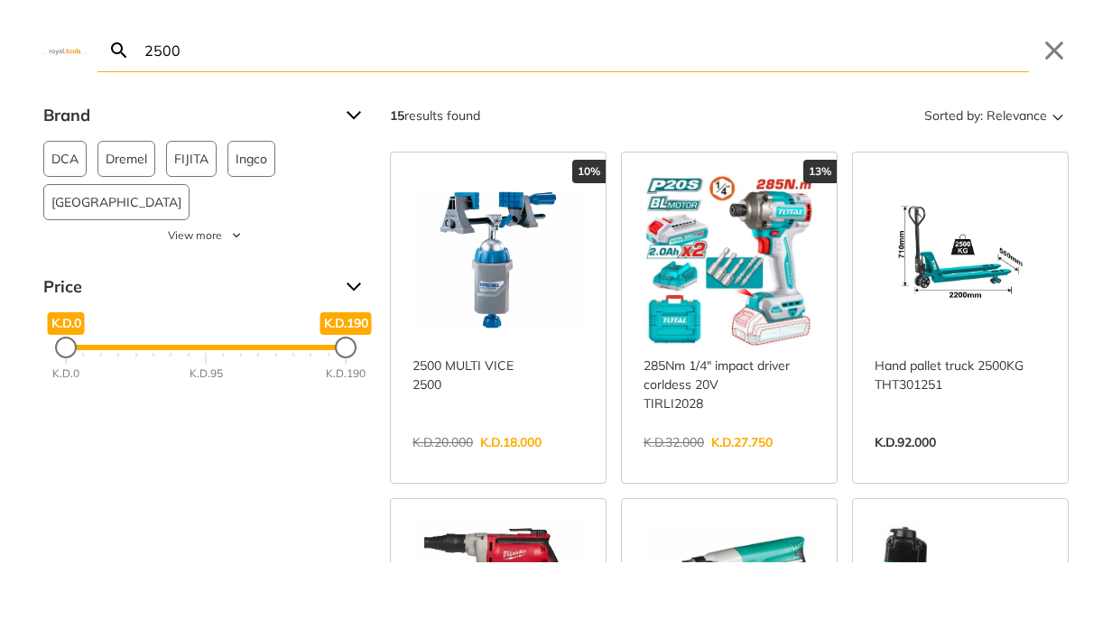
click at [531, 63] on input "2500" at bounding box center [585, 50] width 888 height 42
paste input "CRS001"
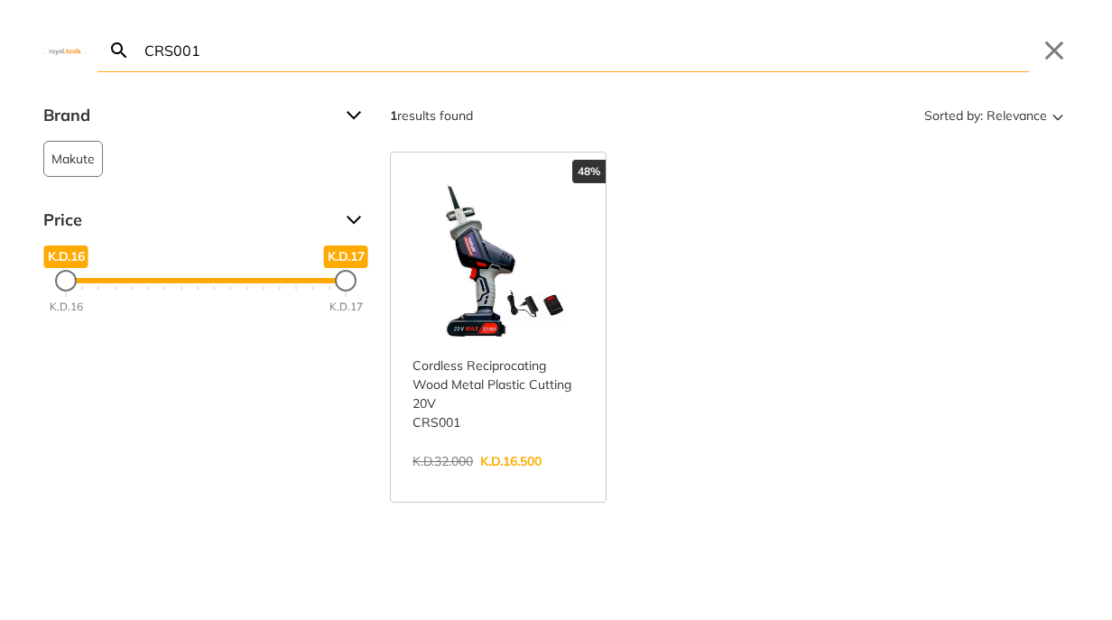
click at [494, 57] on input "CRS001" at bounding box center [585, 50] width 888 height 42
paste input "3000 5/75 5 Star"
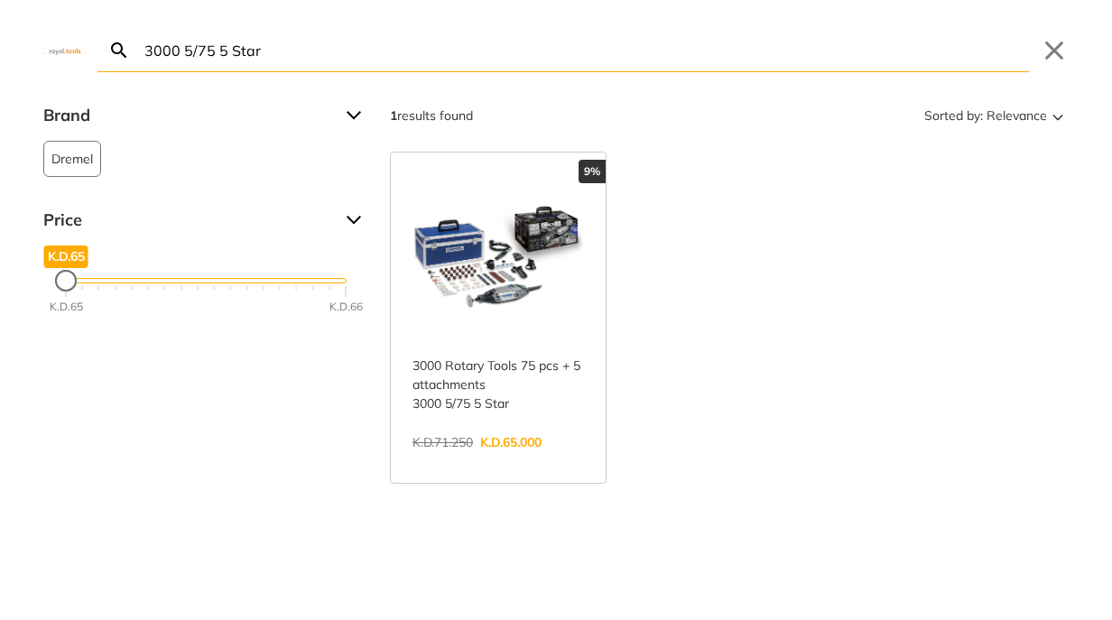
click at [632, 56] on input "3000 5/75 5 Star" at bounding box center [585, 50] width 888 height 42
paste input "AQB02-1600"
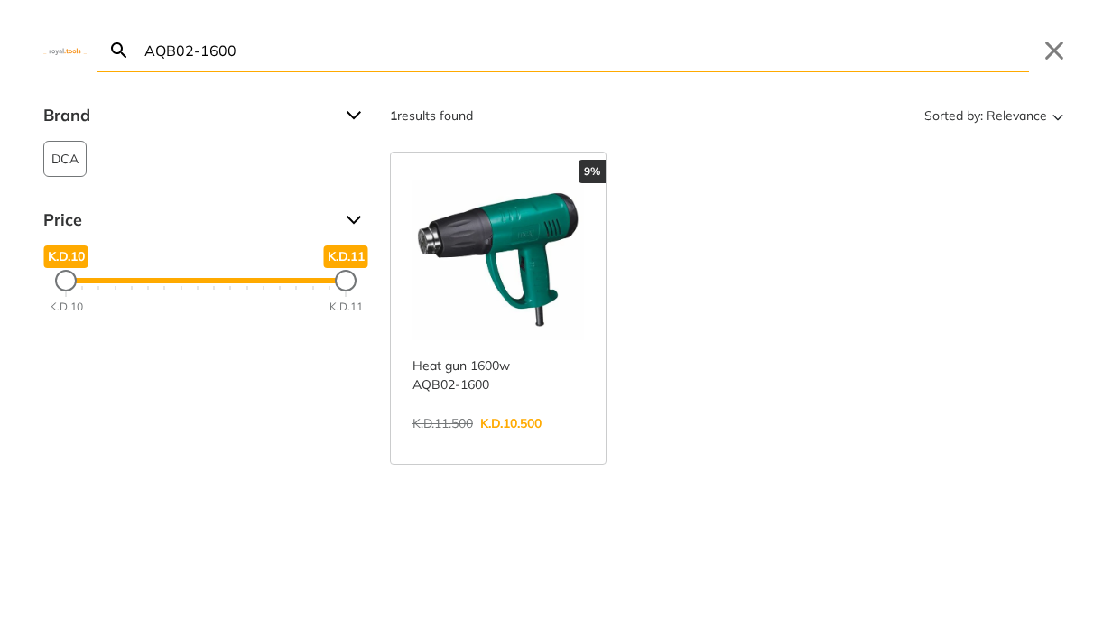
click at [516, 51] on input "AQB02-1600" at bounding box center [585, 50] width 888 height 42
paste input "TGT11316"
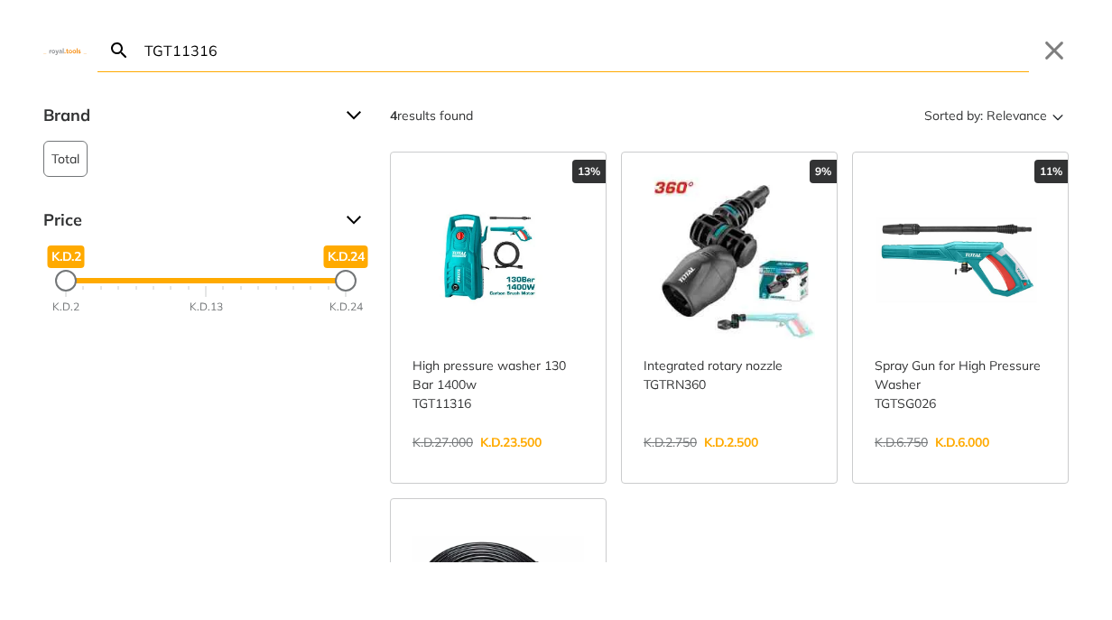
click at [522, 55] on input "TGT11316" at bounding box center [585, 50] width 888 height 42
paste input "DWS10501"
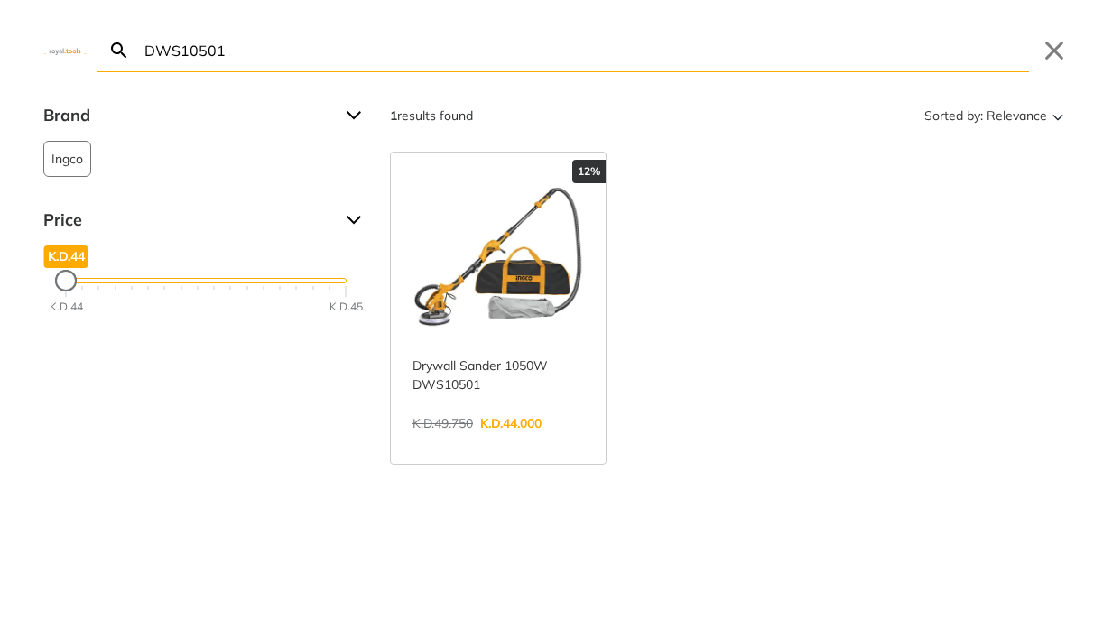
click at [383, 46] on input "DWS10501" at bounding box center [585, 50] width 888 height 42
paste input "TOSLI231004"
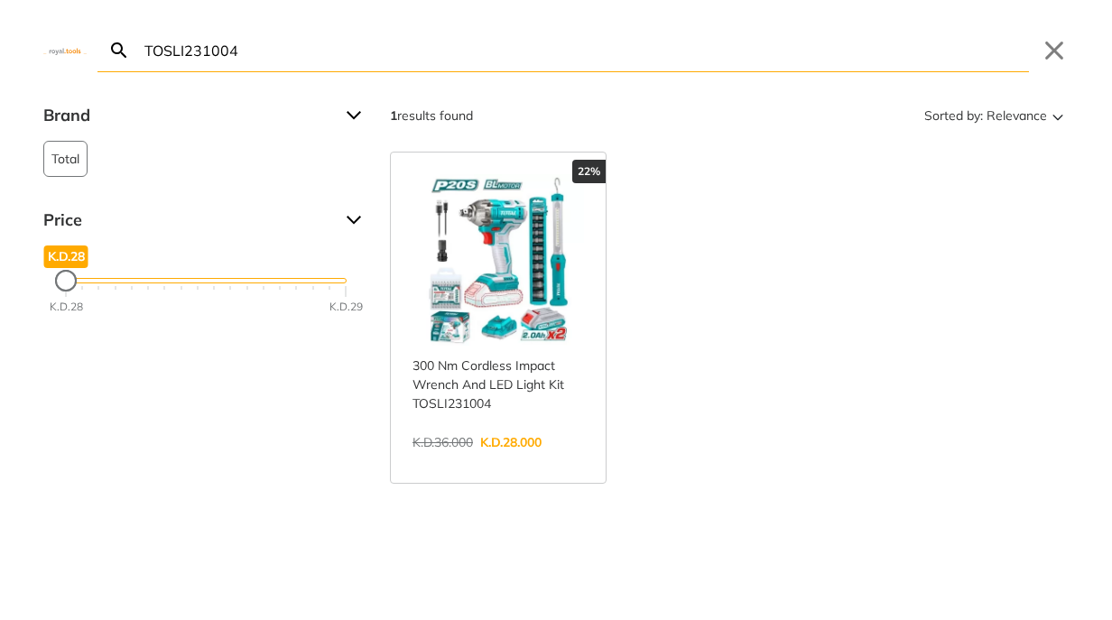
click at [614, 50] on input "TOSLI231004" at bounding box center [585, 50] width 888 height 42
paste input "GBL 800E"
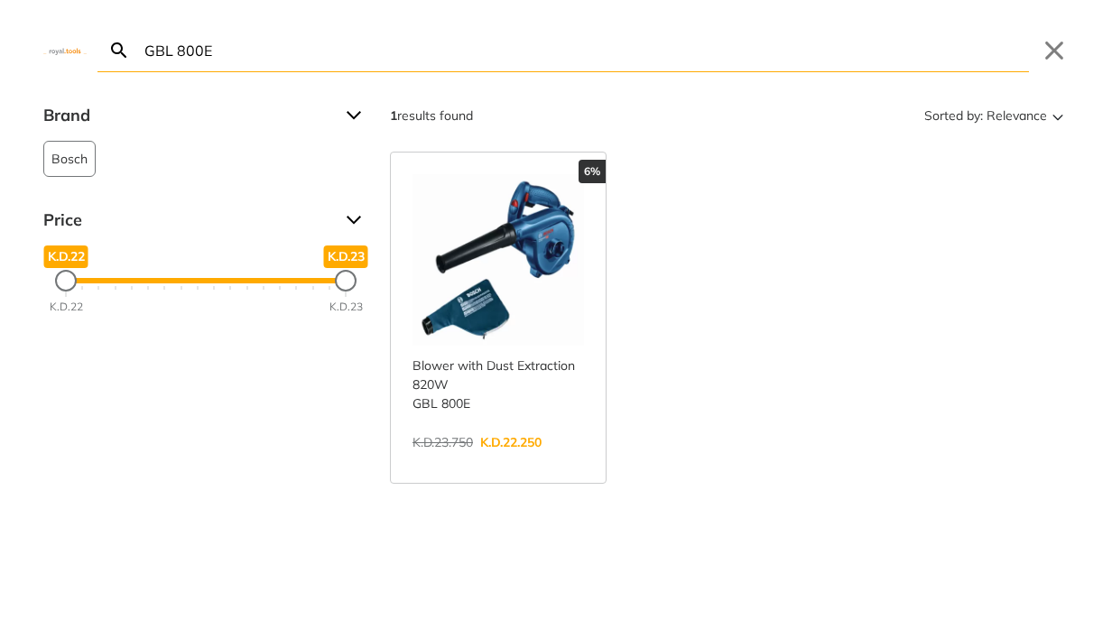
click at [535, 37] on input "GBL 800E" at bounding box center [585, 50] width 888 height 42
paste input "THT571201"
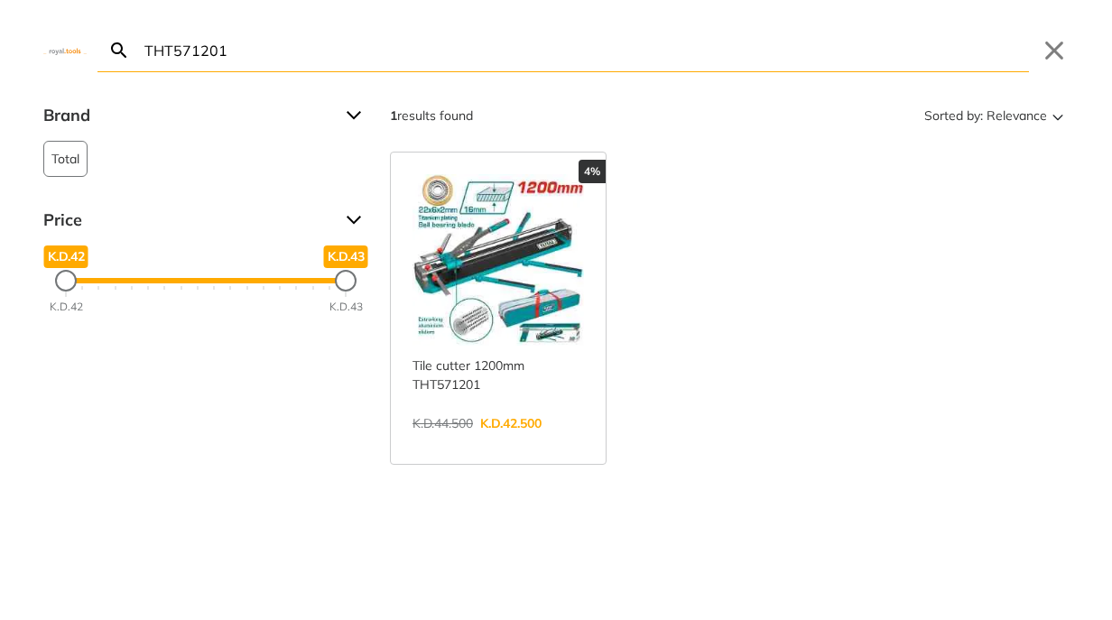
click at [340, 34] on input "THT571201" at bounding box center [585, 50] width 888 height 42
paste input "300NEO"
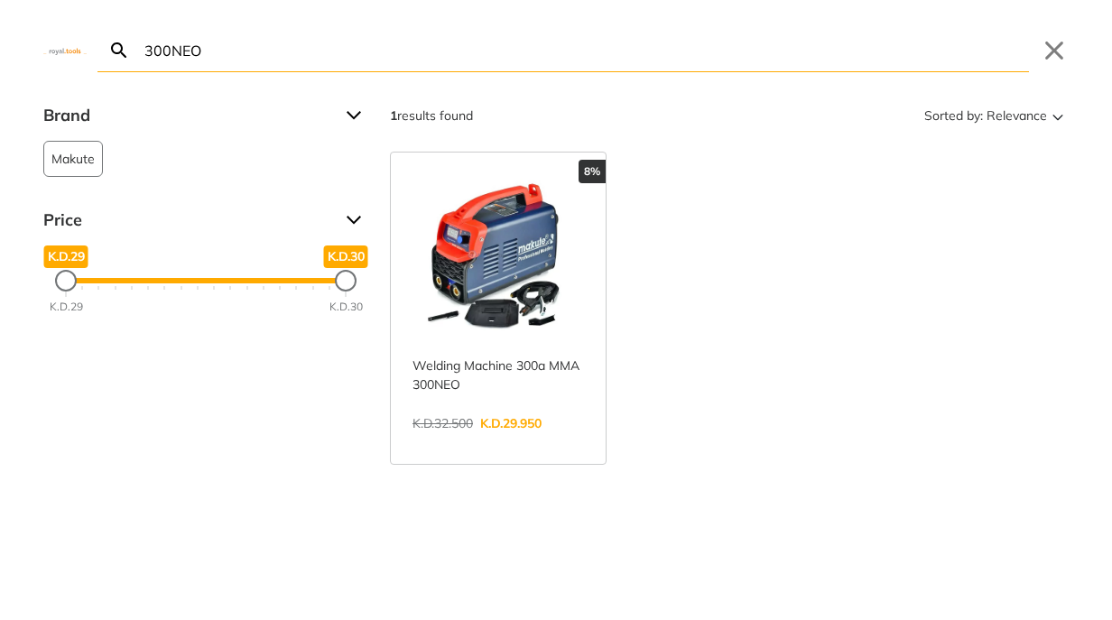
click at [285, 47] on input "300NEO" at bounding box center [585, 50] width 888 height 42
paste input "EP003"
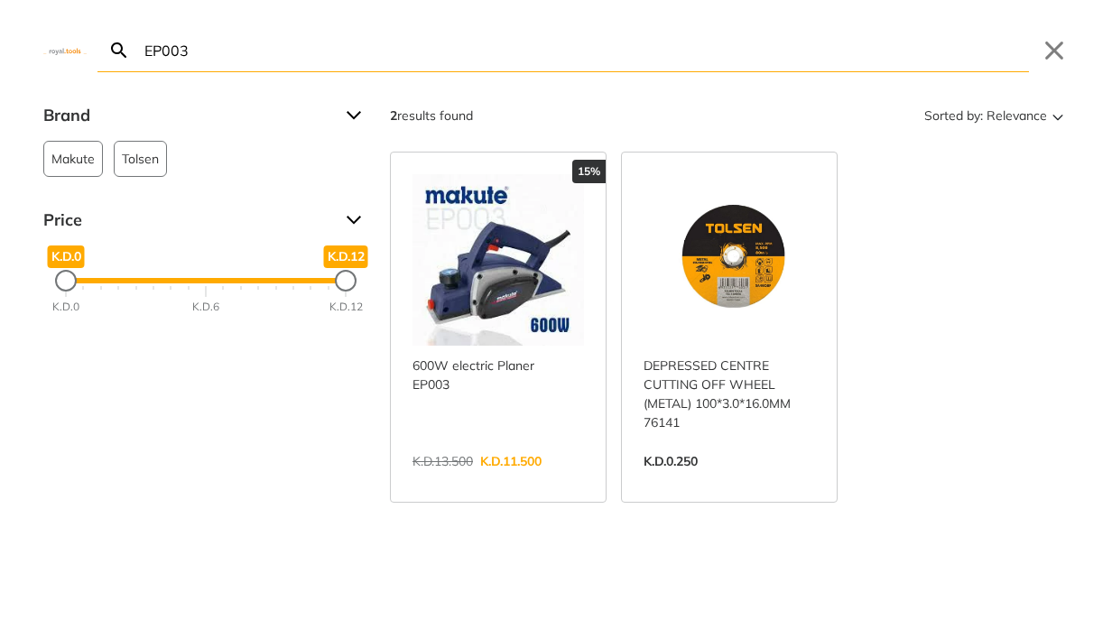
click at [308, 43] on input "EP003" at bounding box center [585, 50] width 888 height 42
paste input "TS223558"
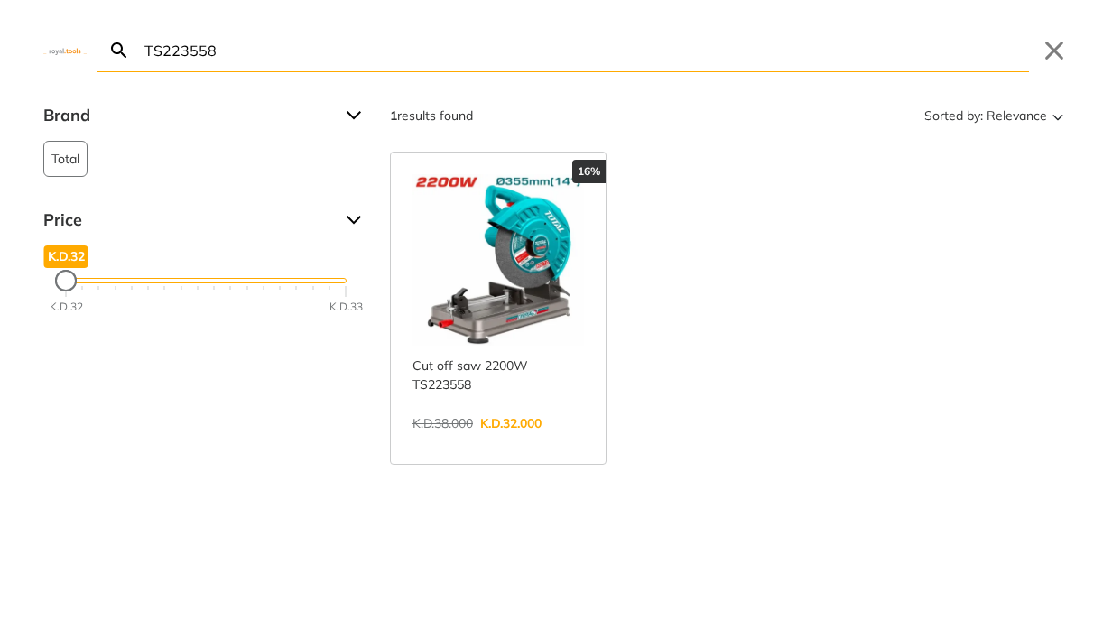
click at [221, 50] on input "TS223558" at bounding box center [585, 50] width 888 height 42
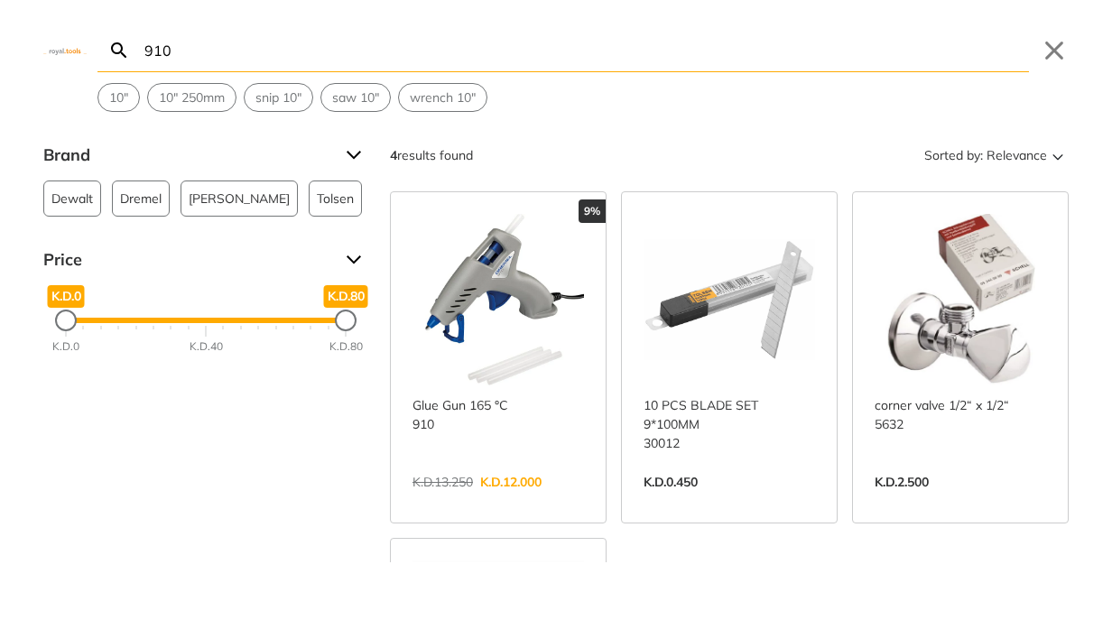
click at [539, 52] on input "910" at bounding box center [585, 50] width 888 height 42
paste input "TG10911526"
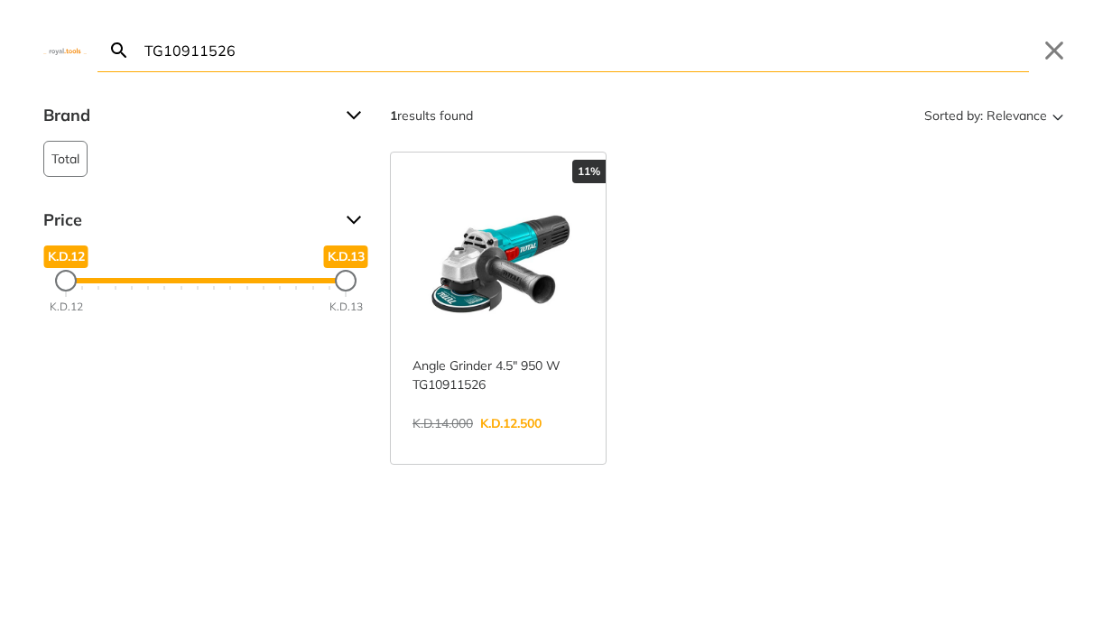
click at [487, 56] on input "TG10911526" at bounding box center [585, 50] width 888 height 42
paste input "AFF11-41"
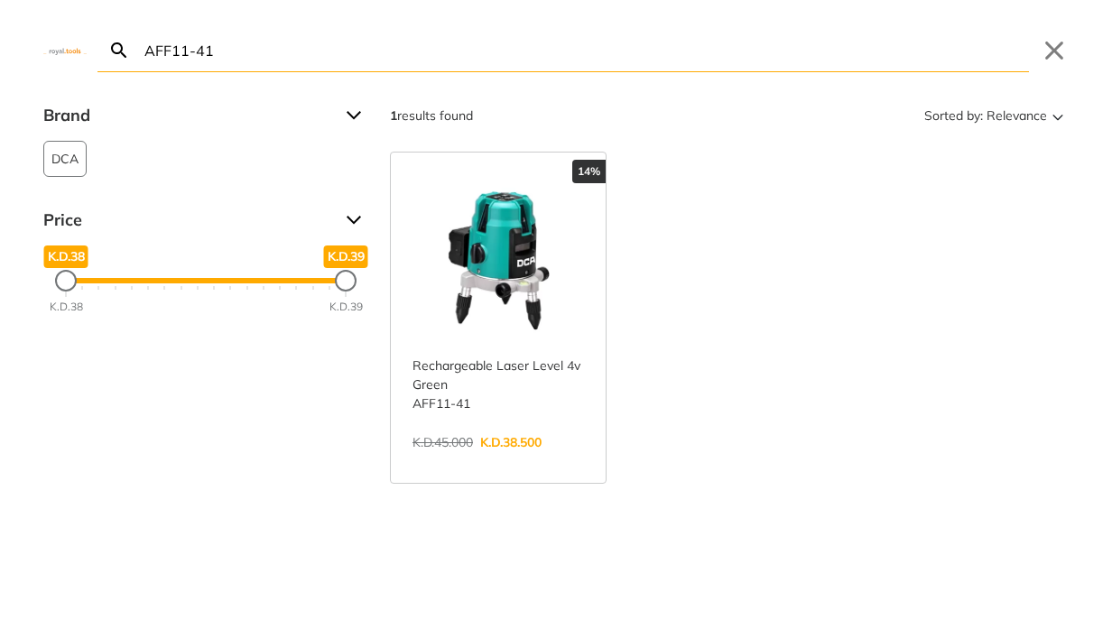
click at [390, 44] on input "AFF11-41" at bounding box center [585, 50] width 888 height 42
paste input "CIDLI1232"
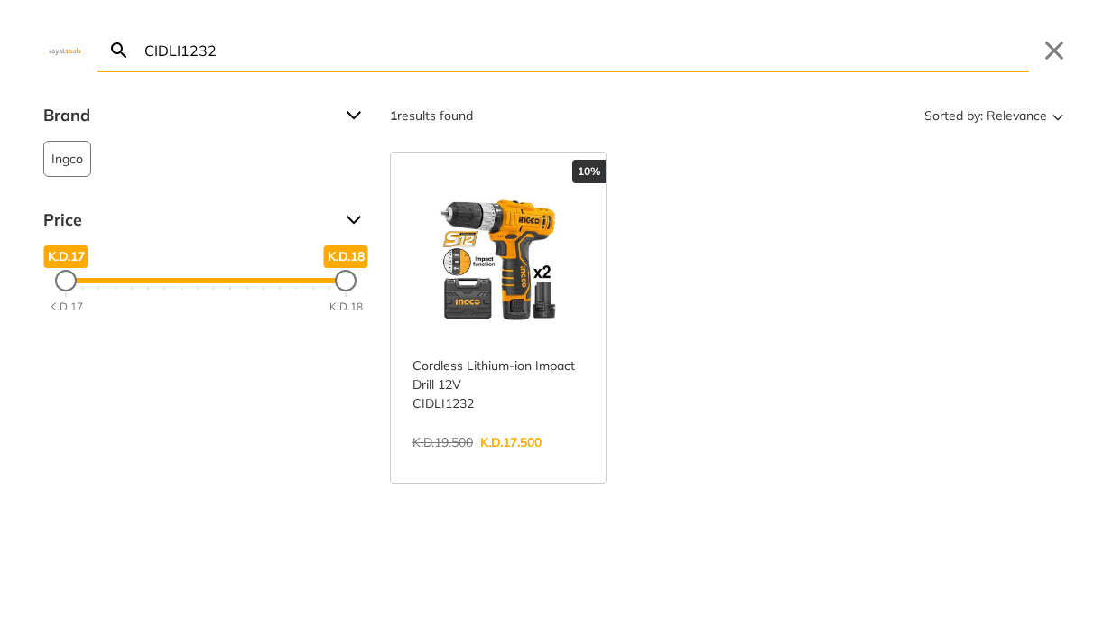
click at [398, 47] on input "CIDLI1232" at bounding box center [585, 50] width 888 height 42
paste input "ADQE550/6Z"
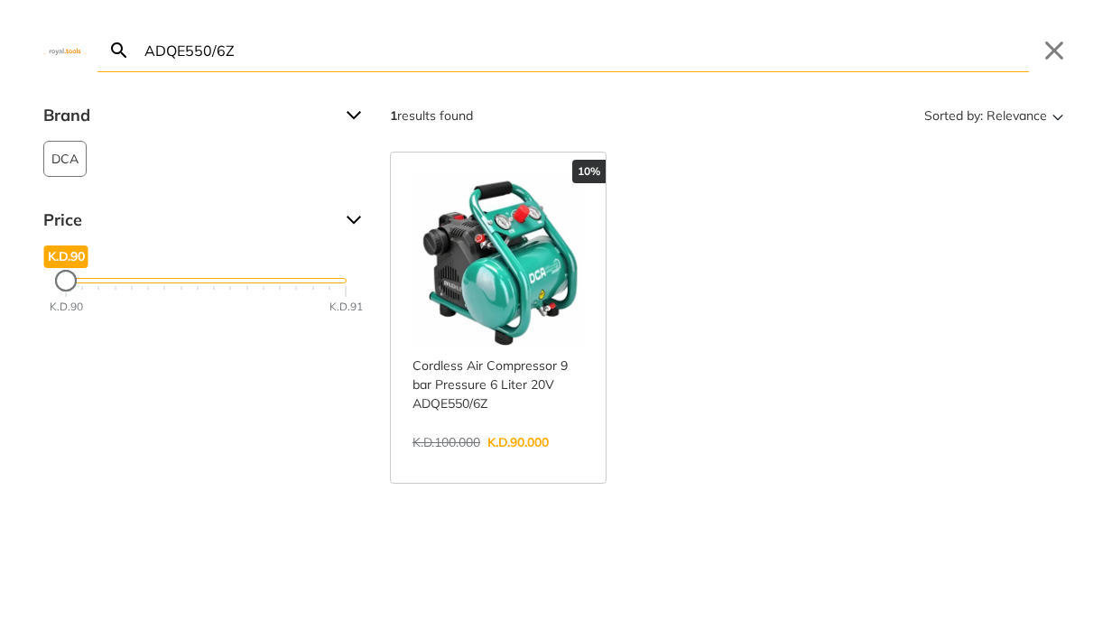
click at [402, 51] on input "ADQE550/6Z" at bounding box center [585, 50] width 888 height 42
paste input "DWE349-B5"
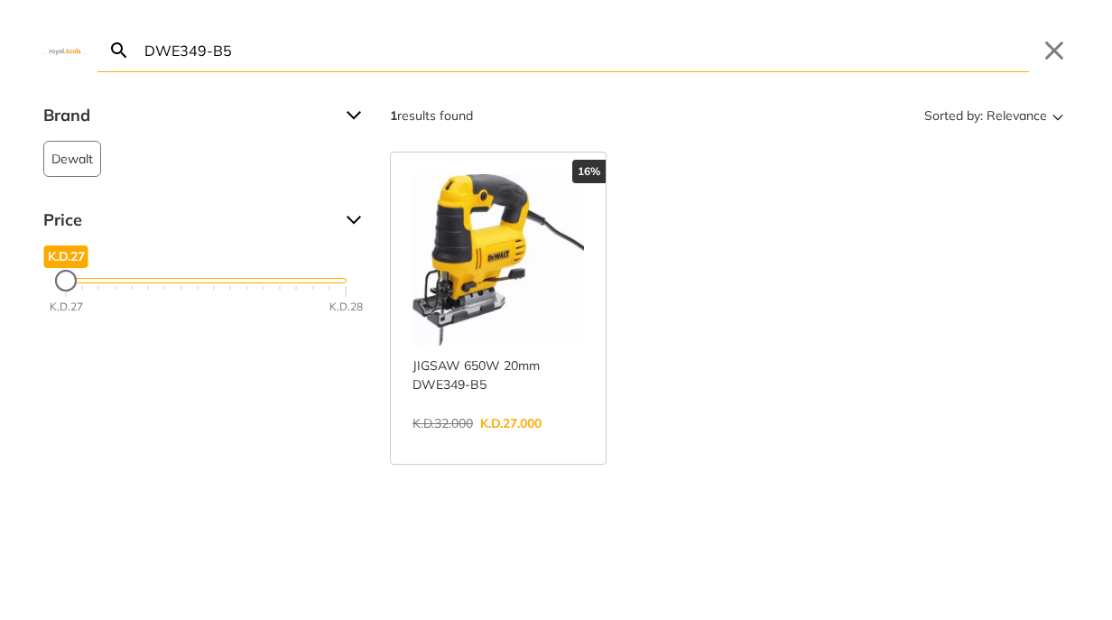
click at [324, 45] on input "DWE349-B5" at bounding box center [585, 50] width 888 height 42
paste input "AB6008"
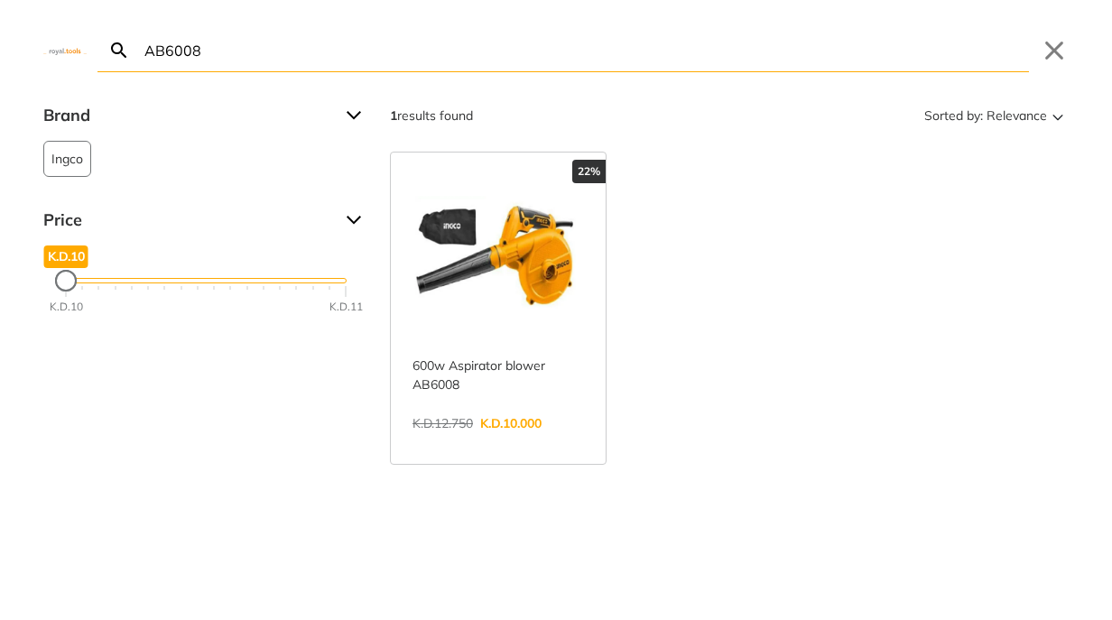
click at [369, 67] on input "AB6008" at bounding box center [585, 50] width 888 height 42
paste input "CSDLI0442"
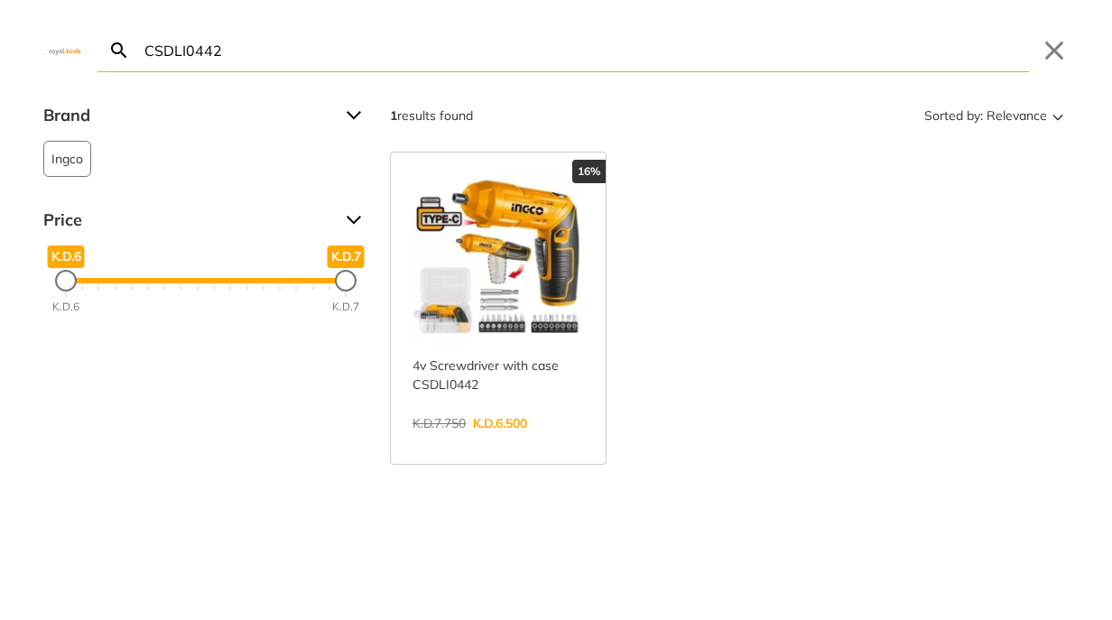
click at [539, 57] on input "CSDLI0442" at bounding box center [585, 50] width 888 height 42
paste input "DWE315KT-GB"
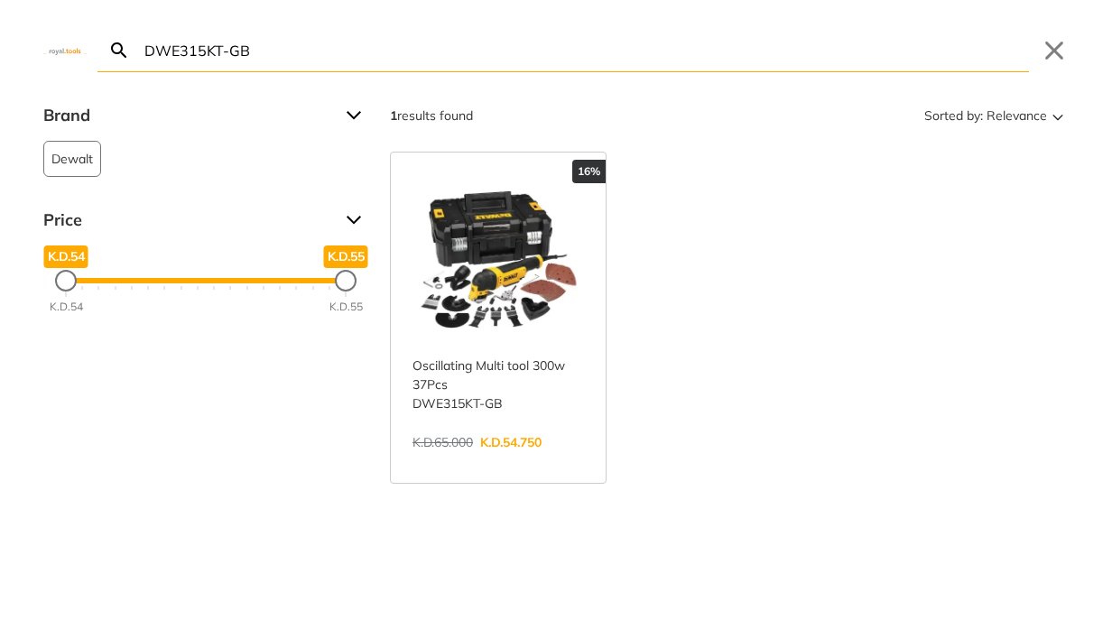
click at [523, 58] on input "DWE315KT-GB" at bounding box center [585, 50] width 888 height 42
paste input "TB20036"
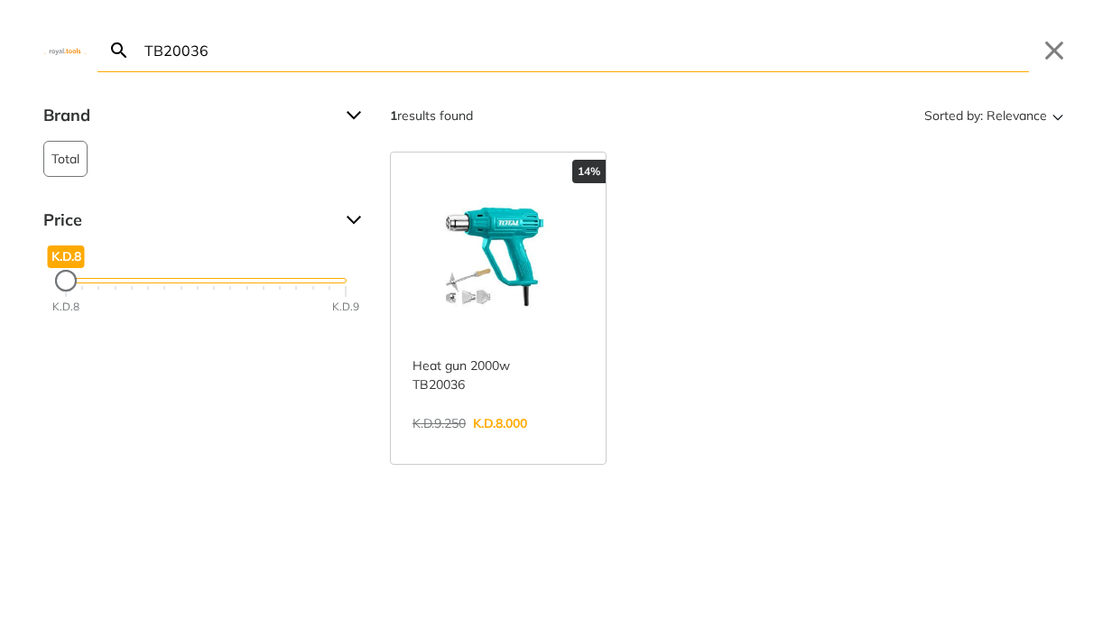
click at [250, 71] on form "TB20036 Search Submit" at bounding box center [562, 50] width 931 height 43
click at [255, 64] on input "TB20036" at bounding box center [585, 50] width 888 height 42
paste input "SFX8498"
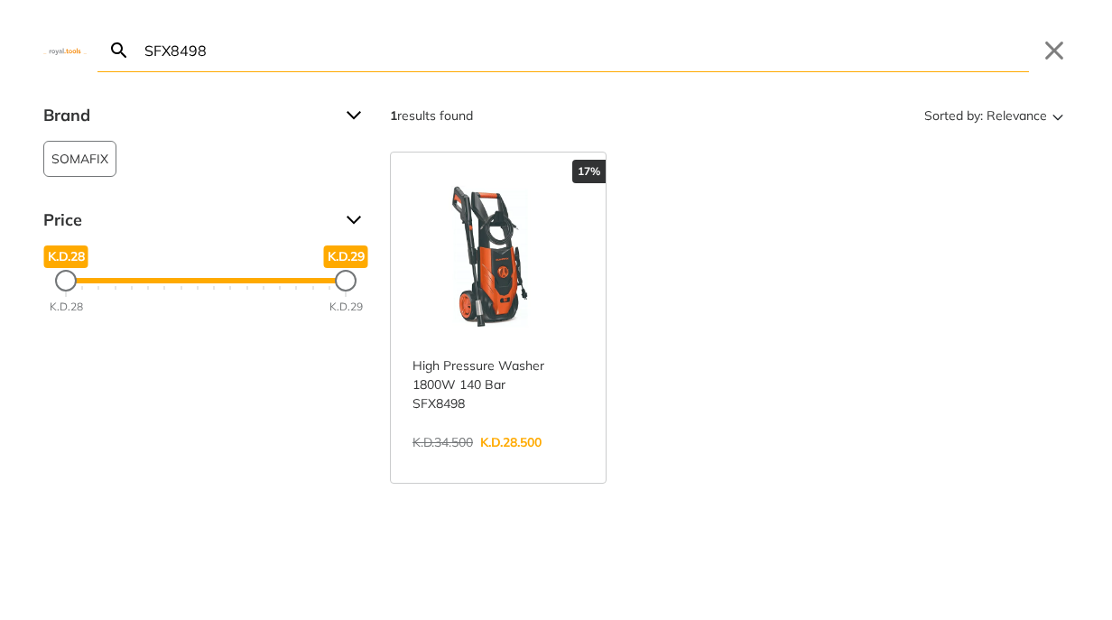
click at [386, 51] on input "SFX8498" at bounding box center [585, 50] width 888 height 42
paste input "AG7502"
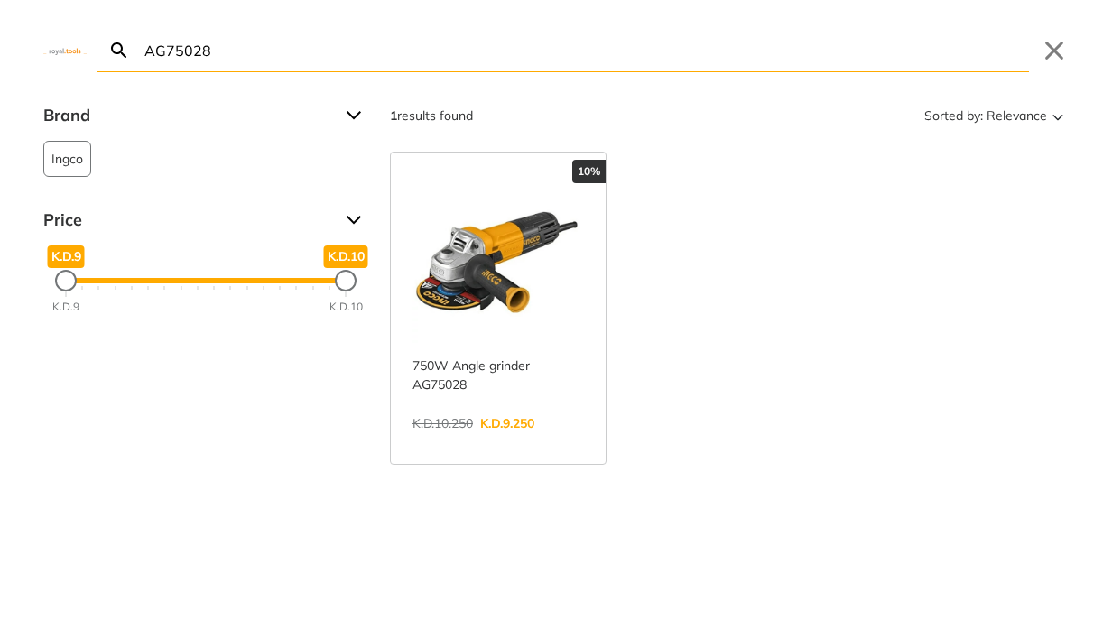
click at [342, 53] on input "AG75028" at bounding box center [585, 50] width 888 height 42
paste input "D25133K-B5"
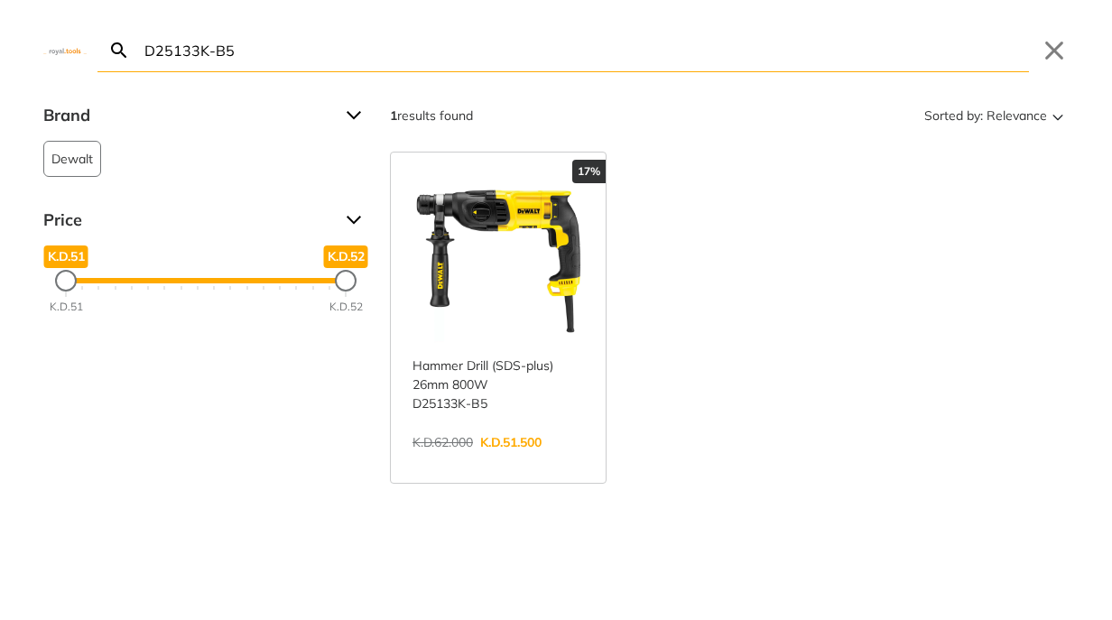
click at [263, 44] on input "D25133K-B5" at bounding box center [585, 50] width 888 height 42
paste input "TSLI1401"
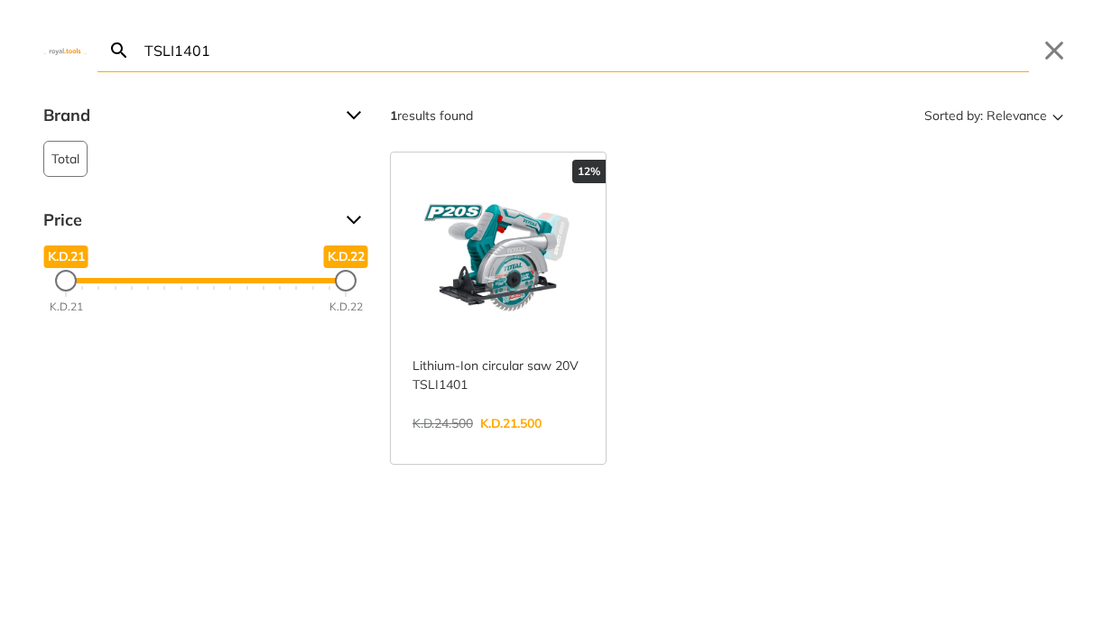
click at [414, 60] on input "TSLI1401" at bounding box center [585, 50] width 888 height 42
paste input "P552441"
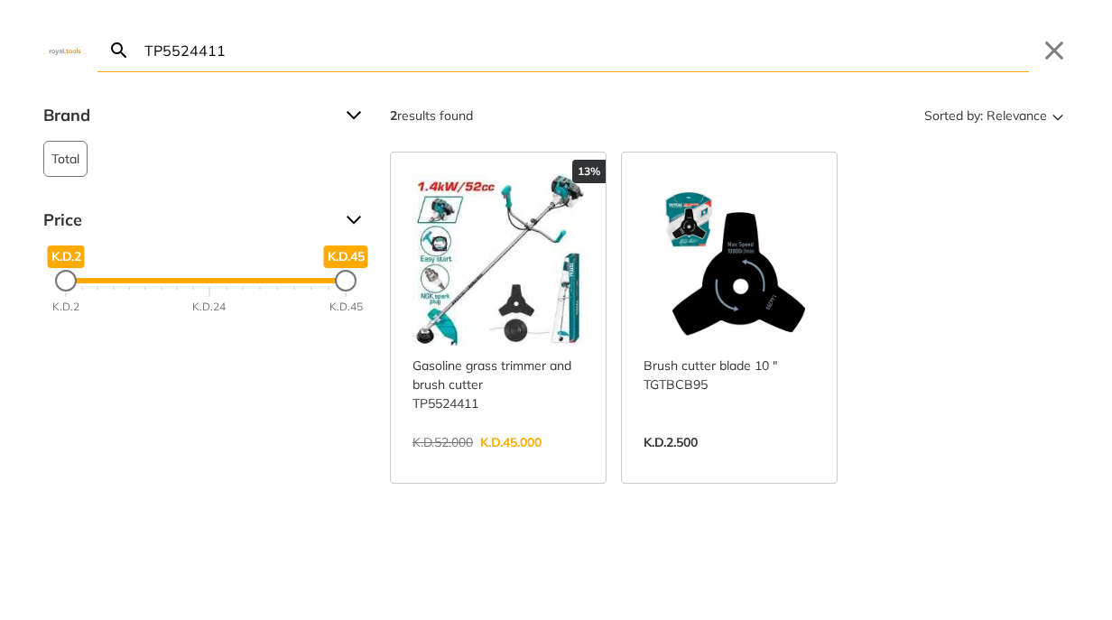
click at [604, 51] on input "TP5524411" at bounding box center [585, 50] width 888 height 42
paste input "MLI200"
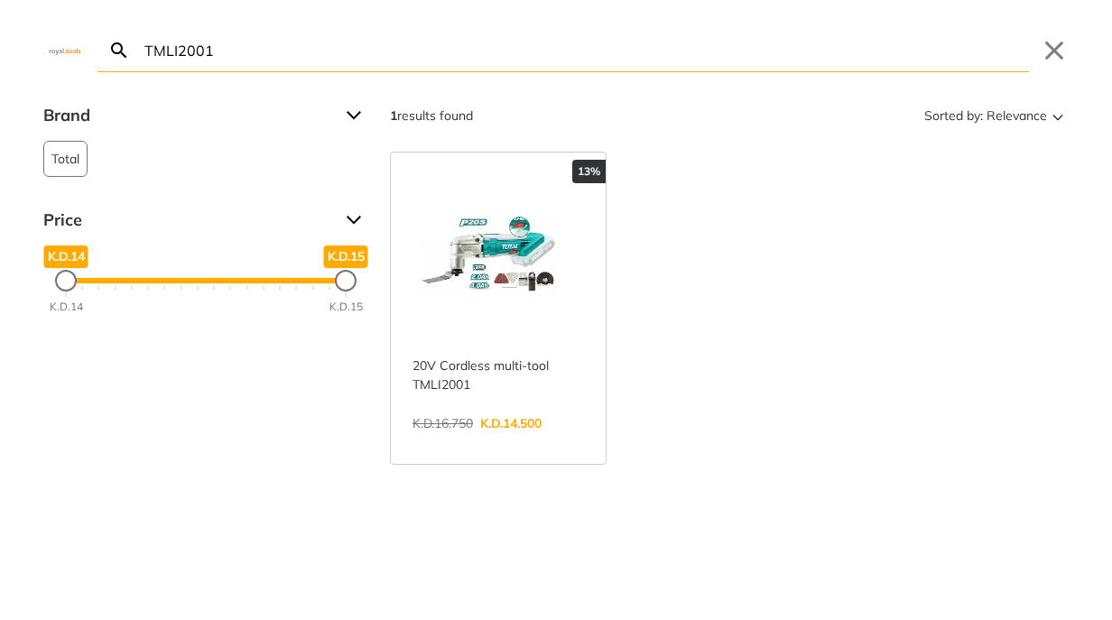
click at [249, 60] on input "TMLI2001" at bounding box center [585, 50] width 888 height 42
paste input "CS2358"
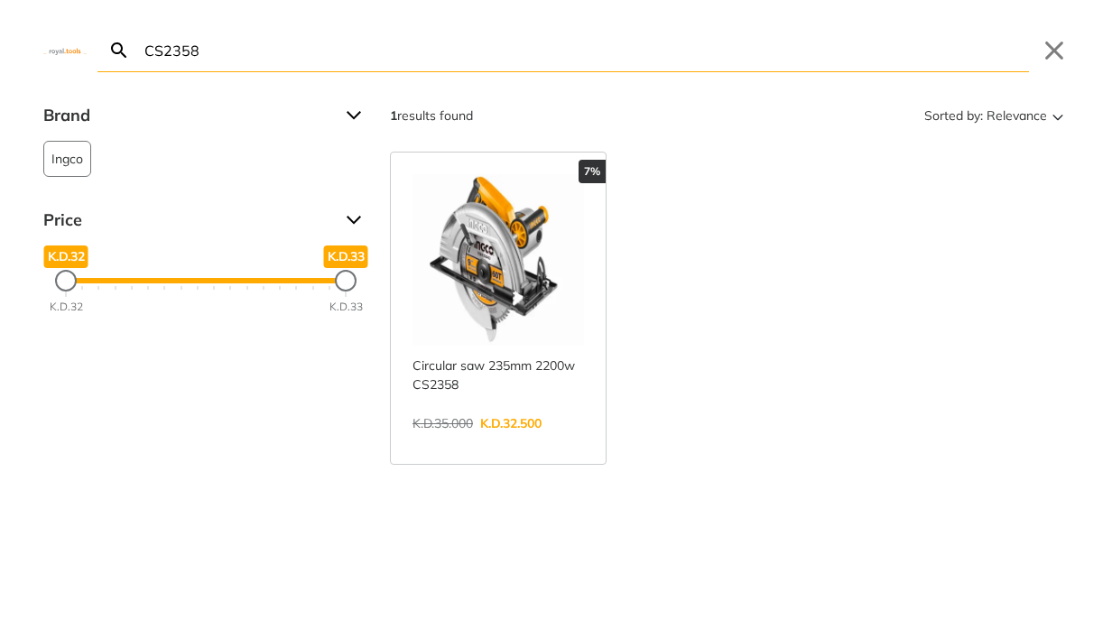
click at [369, 59] on input "CS2358" at bounding box center [585, 50] width 888 height 42
paste input "HG20003"
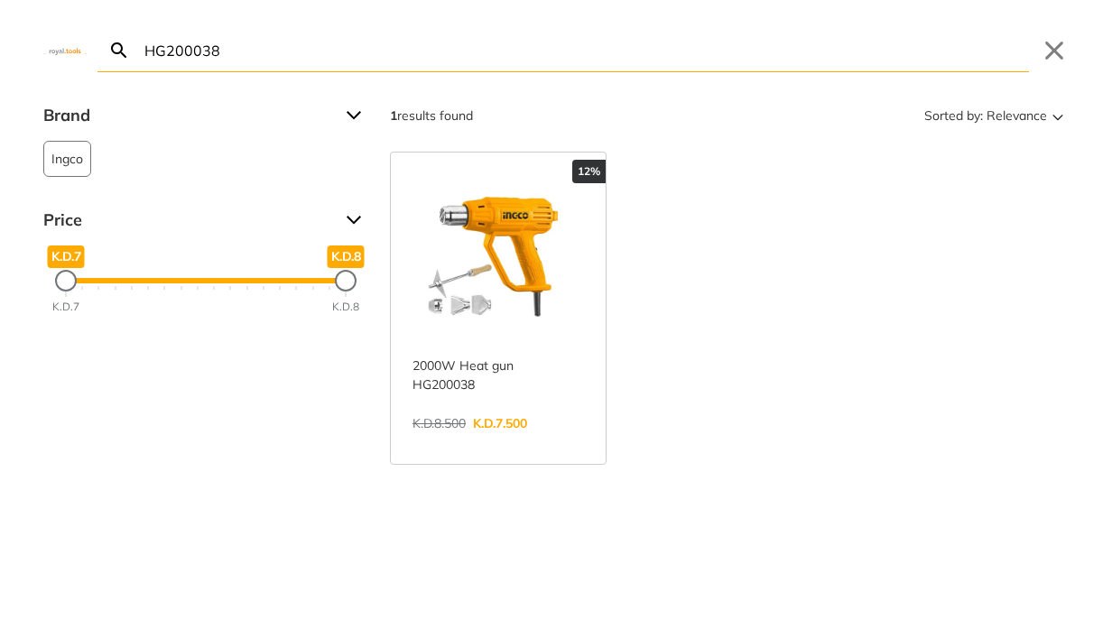
click at [587, 52] on input "HG200038" at bounding box center [585, 50] width 888 height 42
paste input "CGGLI20011"
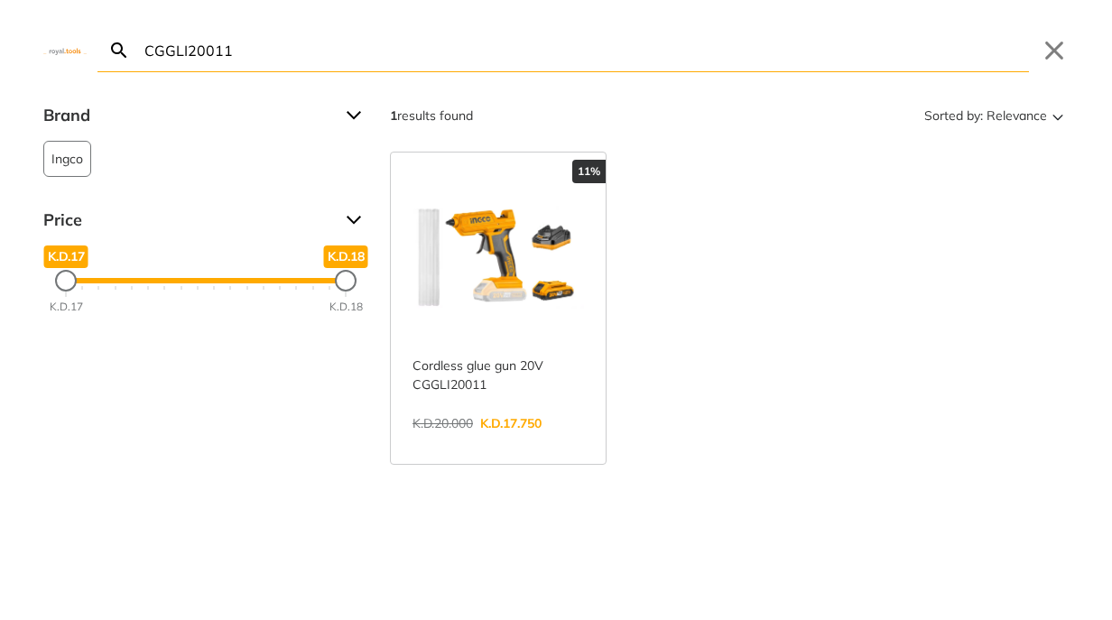
click at [385, 66] on input "CGGLI20011" at bounding box center [585, 50] width 888 height 42
paste input "DWS1050"
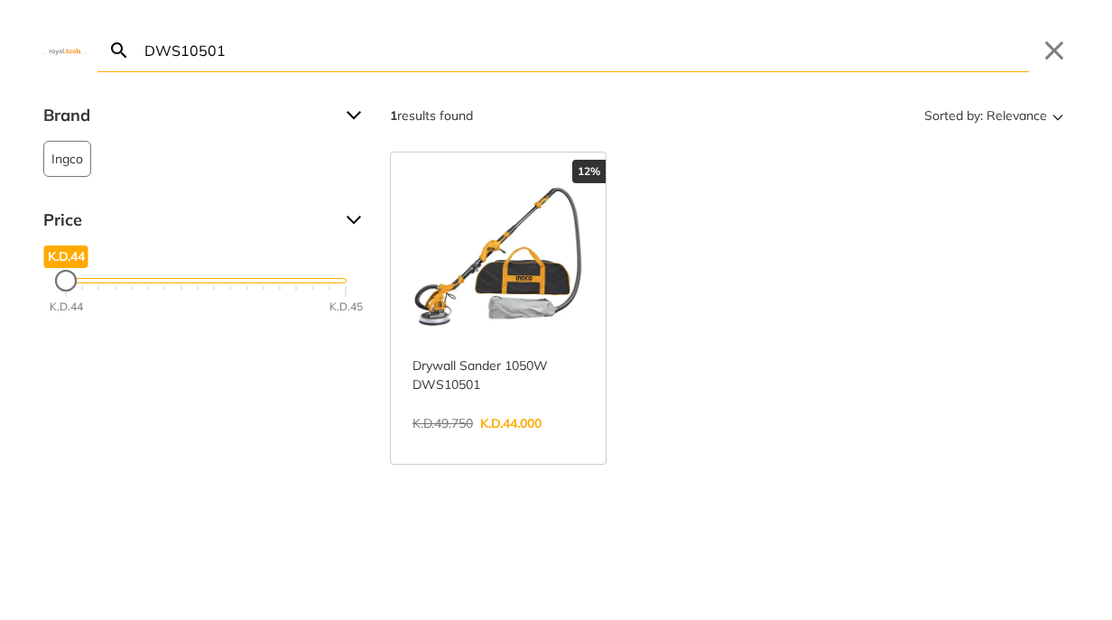
click at [337, 61] on input "DWS10501" at bounding box center [585, 50] width 888 height 42
paste input "CIDLI1232"
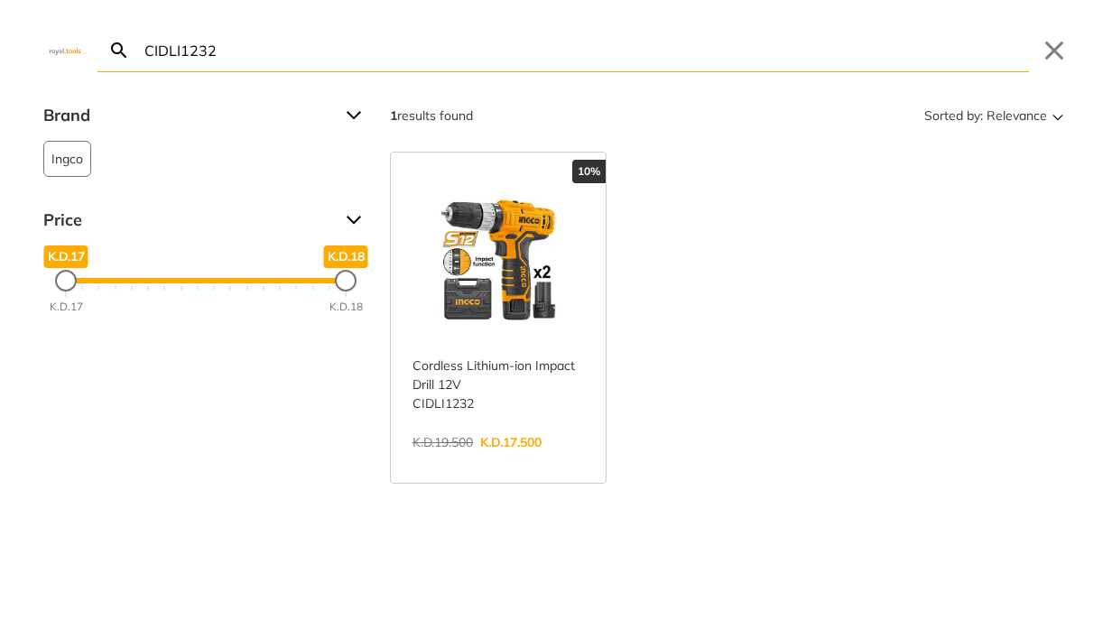
click at [519, 57] on input "CIDLI1232" at bounding box center [585, 50] width 888 height 42
paste input "AB6008"
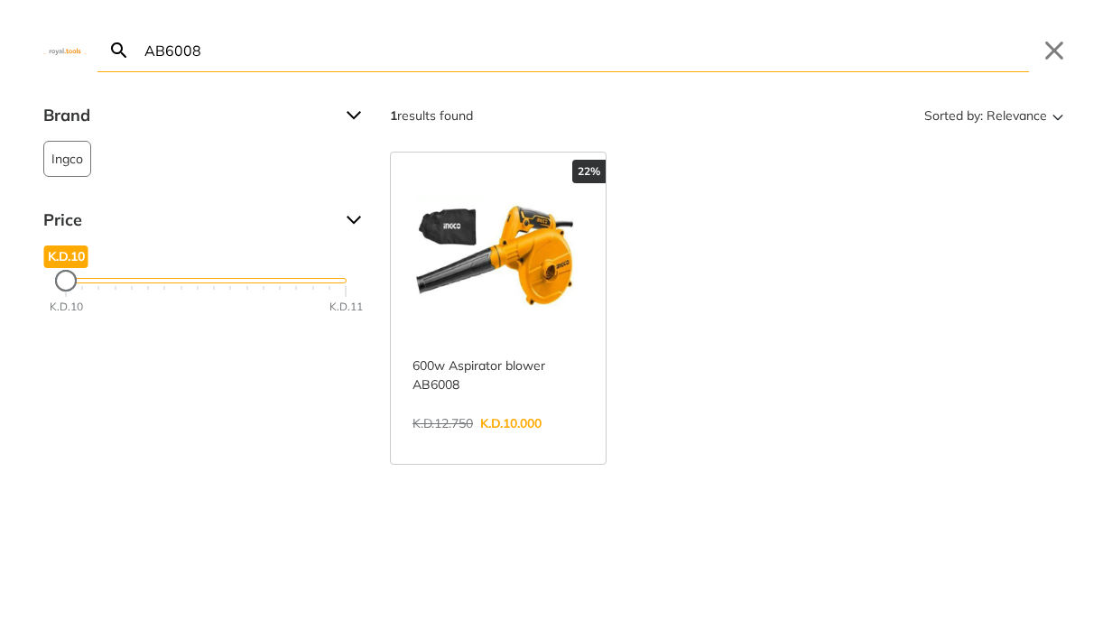
click at [275, 52] on input "AB6008" at bounding box center [585, 50] width 888 height 42
paste input "CSDLI0442"
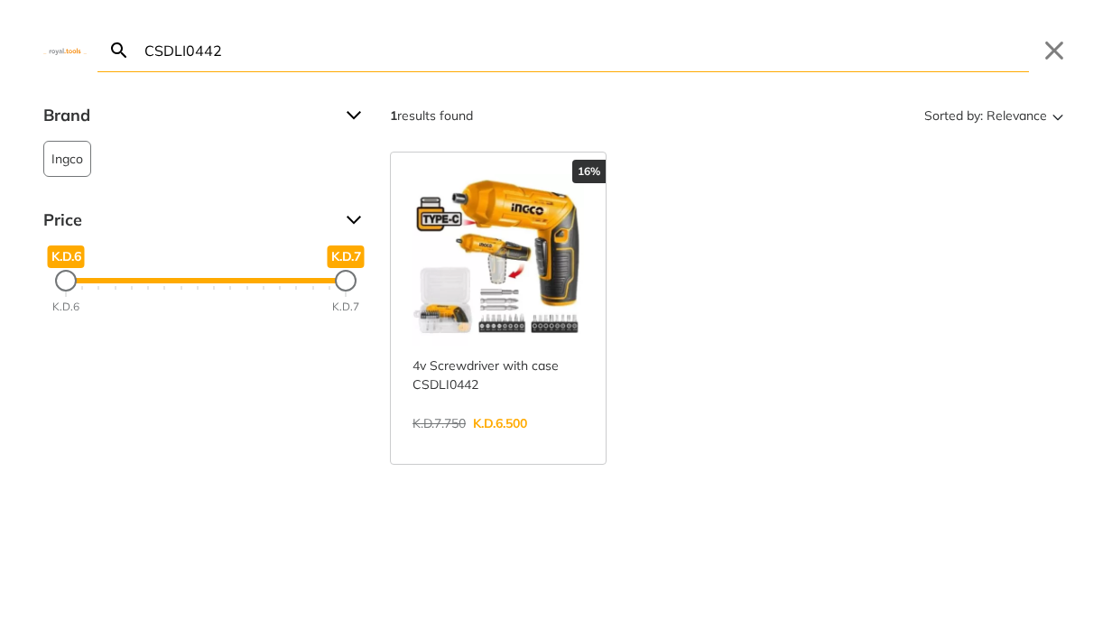
click at [264, 53] on input "CSDLI0442" at bounding box center [585, 50] width 888 height 42
paste input "AG75028"
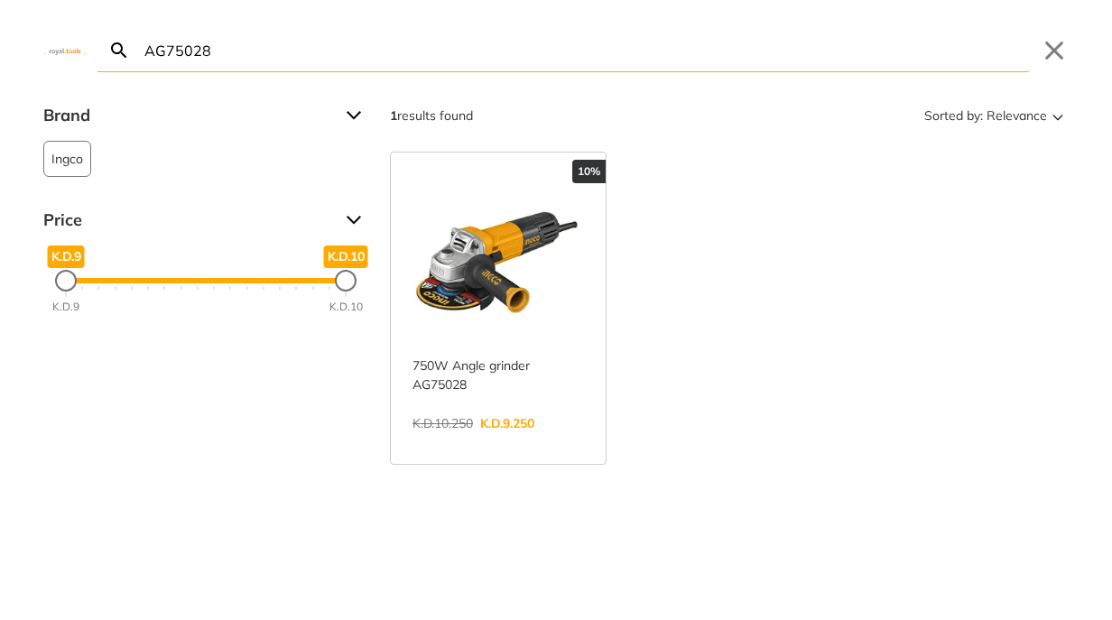
type input "AG75028"
